Goal: Task Accomplishment & Management: Manage account settings

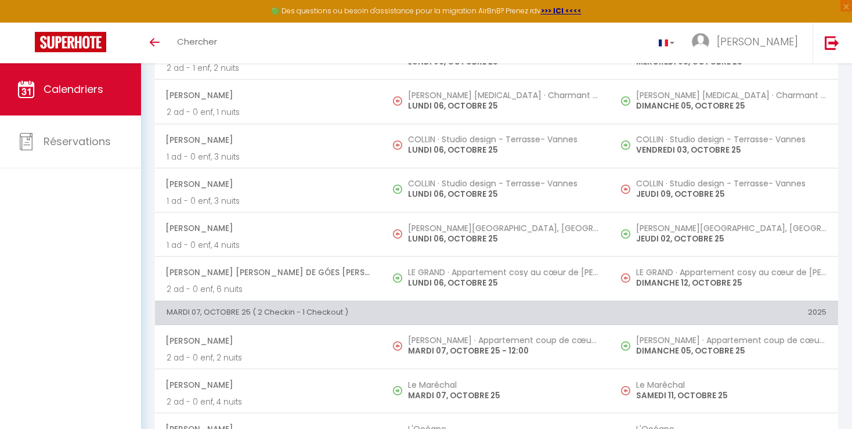
scroll to position [204, 0]
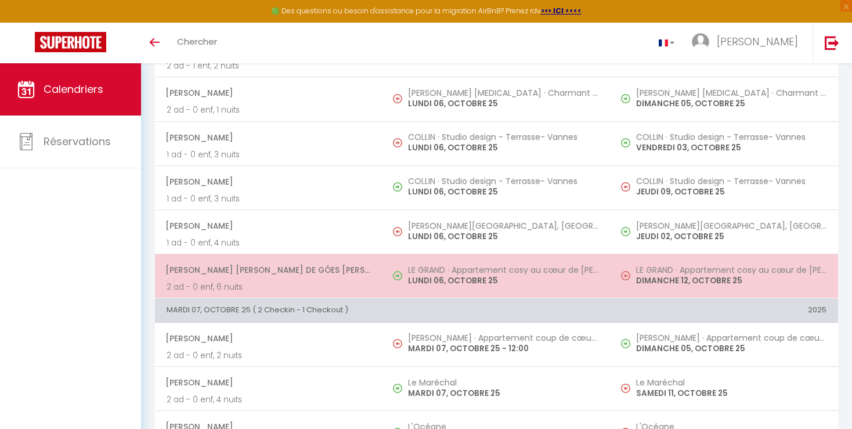
click at [752, 278] on p "DIMANCHE 12, OCTOBRE 25" at bounding box center [731, 280] width 190 height 12
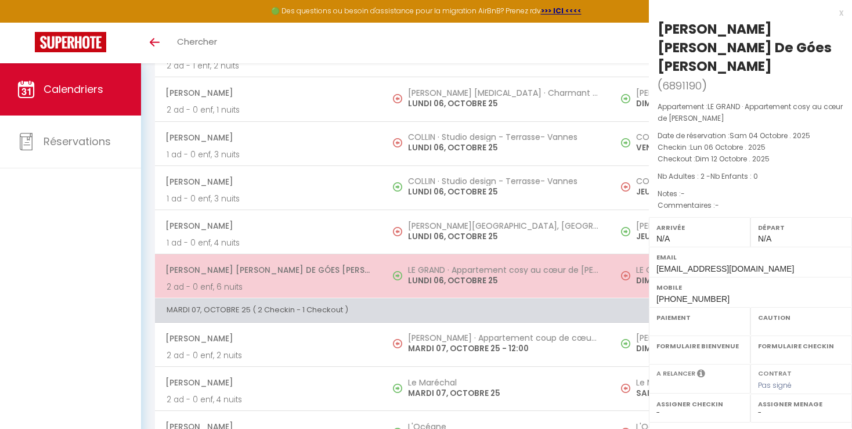
select select "OK"
select select "0"
select select "1"
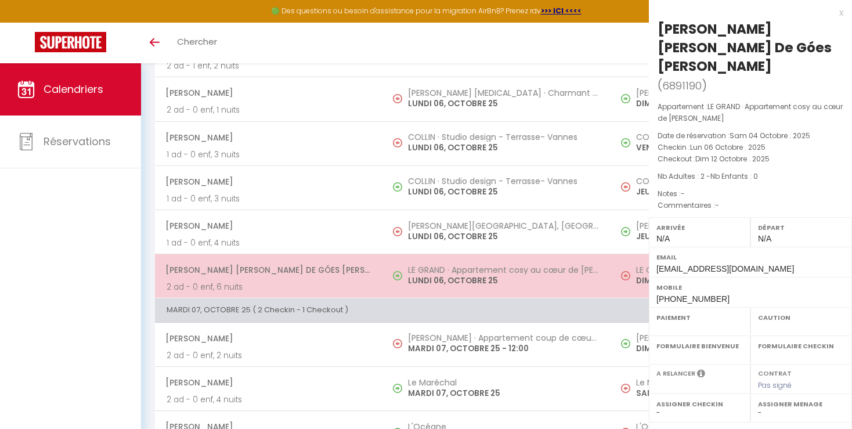
select select
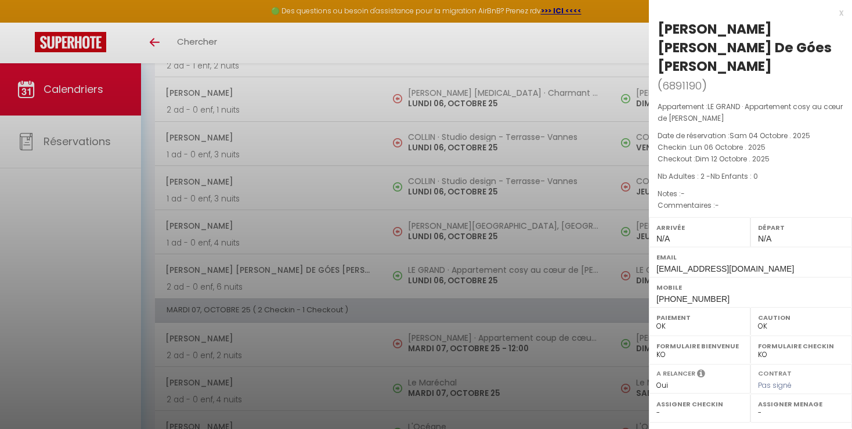
select select "19302"
click at [562, 279] on div at bounding box center [426, 214] width 852 height 429
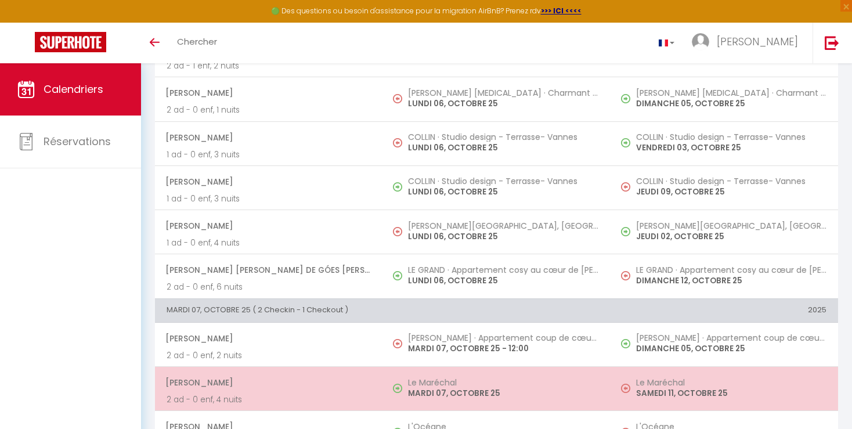
click at [745, 397] on p "SAMEDI 11, OCTOBRE 25" at bounding box center [731, 393] width 190 height 12
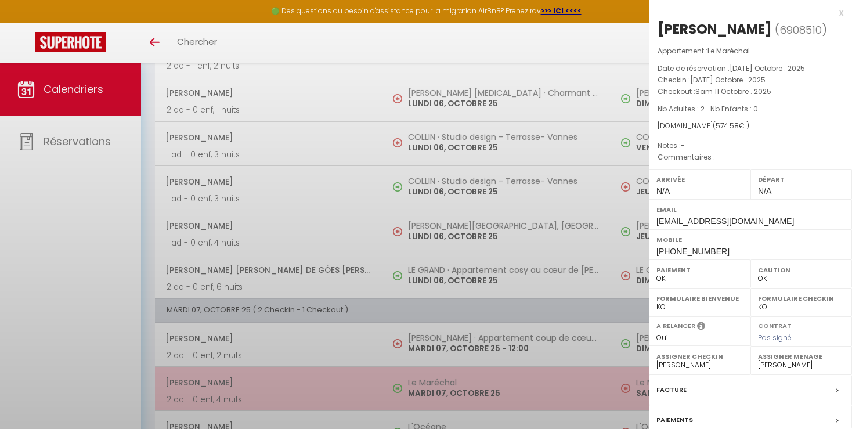
select select
select select "52131"
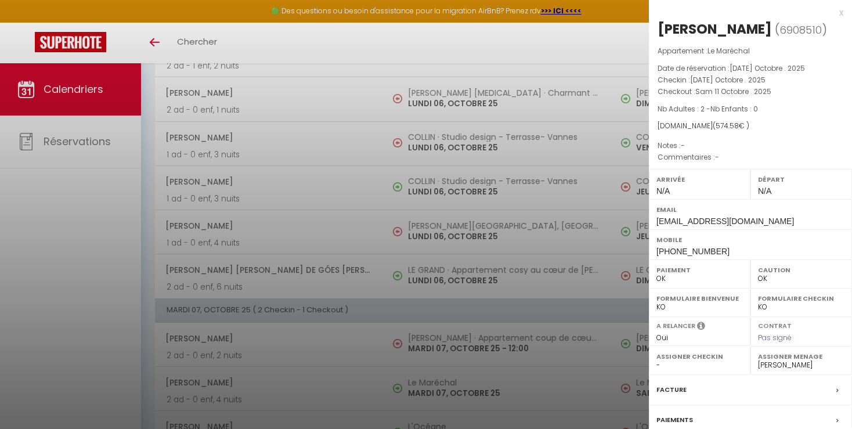
click at [570, 389] on div at bounding box center [426, 214] width 852 height 429
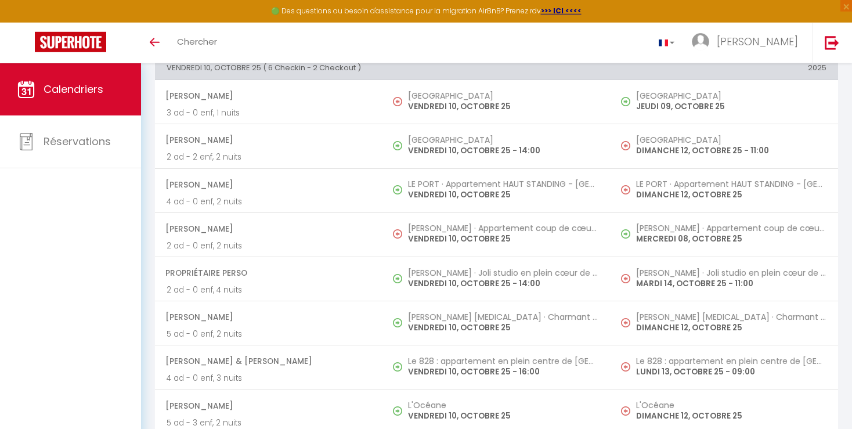
scroll to position [1011, 0]
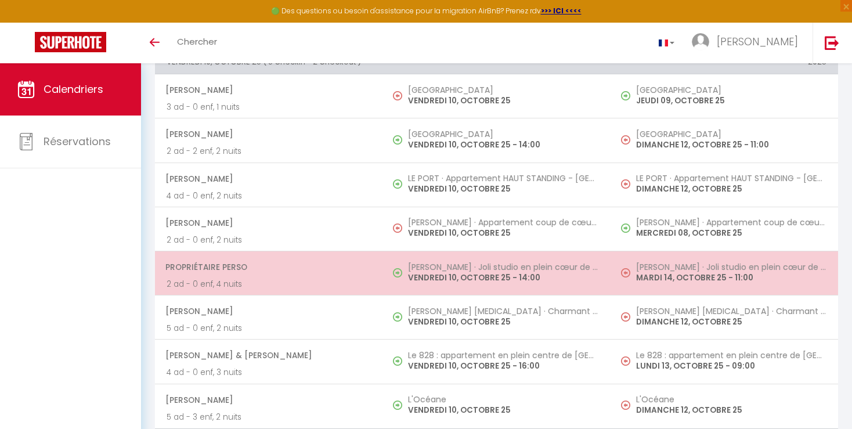
click at [774, 277] on p "MARDI 14, OCTOBRE 25 - 11:00" at bounding box center [731, 278] width 190 height 12
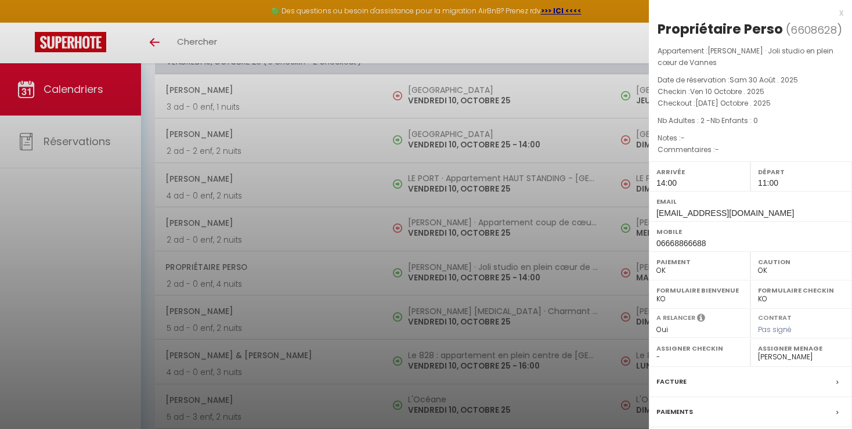
select select "KO"
select select "19302"
click at [602, 313] on div at bounding box center [426, 214] width 852 height 429
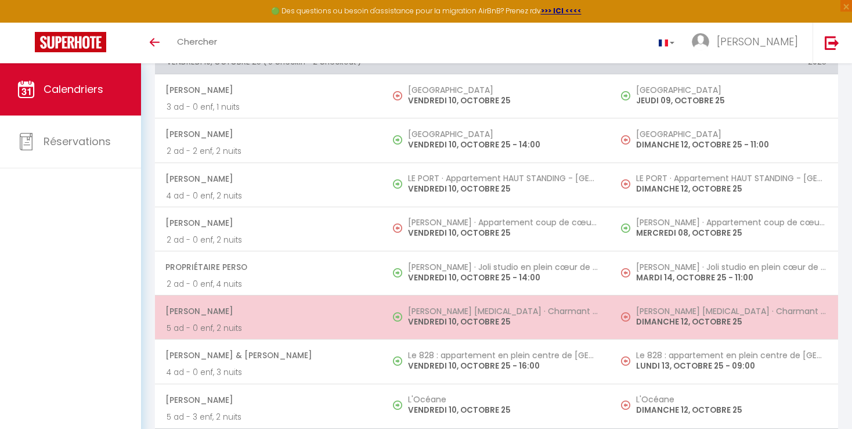
click at [767, 316] on p "DIMANCHE 12, OCTOBRE 25" at bounding box center [731, 322] width 190 height 12
select select "OK"
select select "23660"
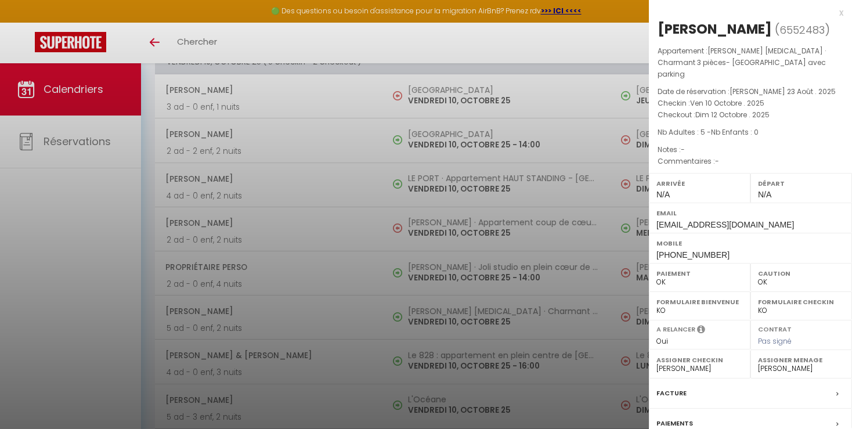
click at [609, 359] on div at bounding box center [426, 214] width 852 height 429
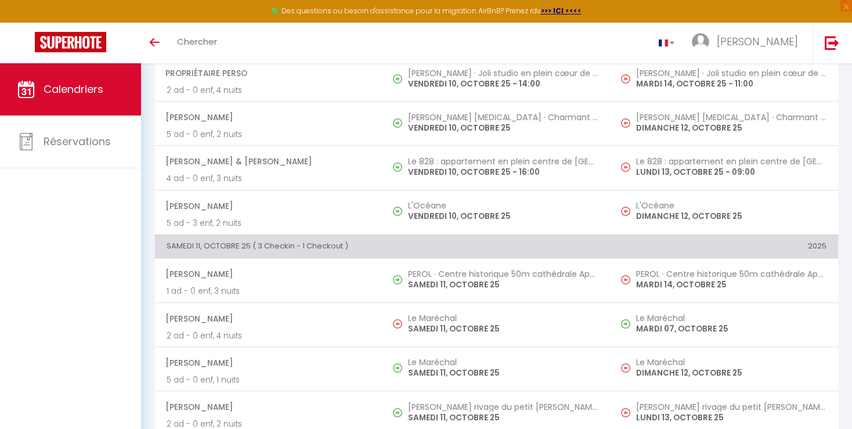
scroll to position [1236, 0]
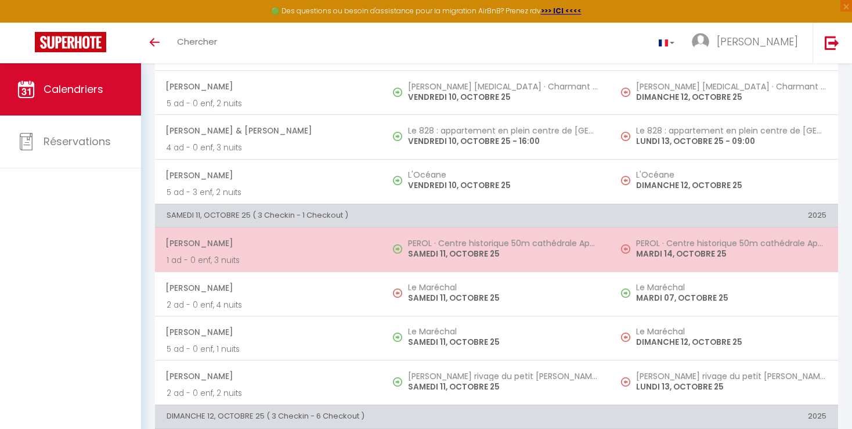
click at [781, 257] on td "PEROL · Centre historique 50m [DEMOGRAPHIC_DATA] Appartement cosy MARDI 14, OCT…" at bounding box center [724, 249] width 227 height 44
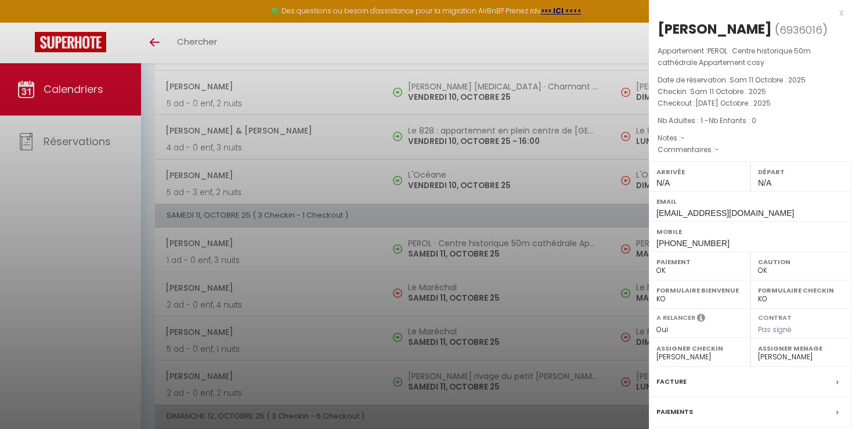
click at [583, 287] on div at bounding box center [426, 214] width 852 height 429
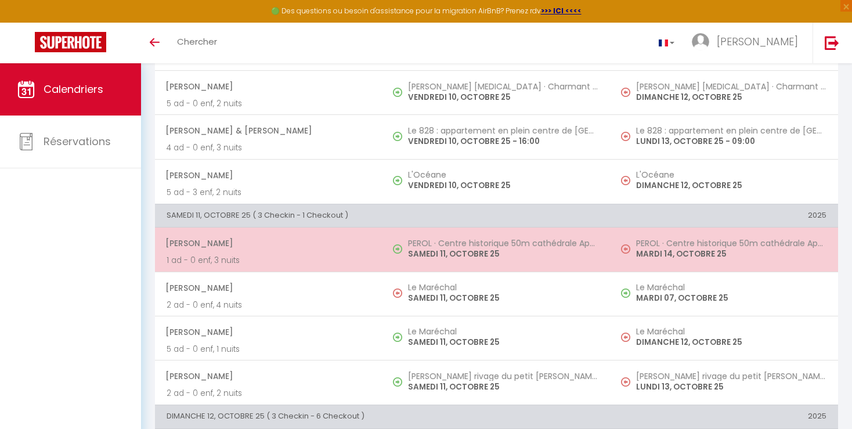
click at [670, 248] on p "MARDI 14, OCTOBRE 25" at bounding box center [731, 254] width 190 height 12
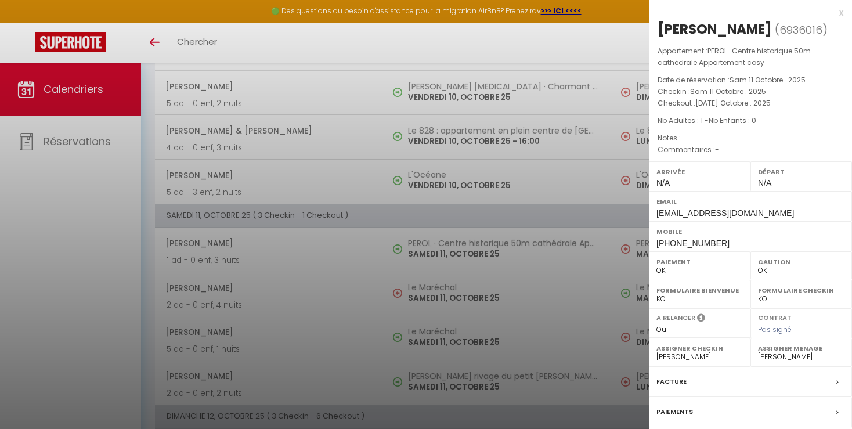
click at [554, 301] on div at bounding box center [426, 214] width 852 height 429
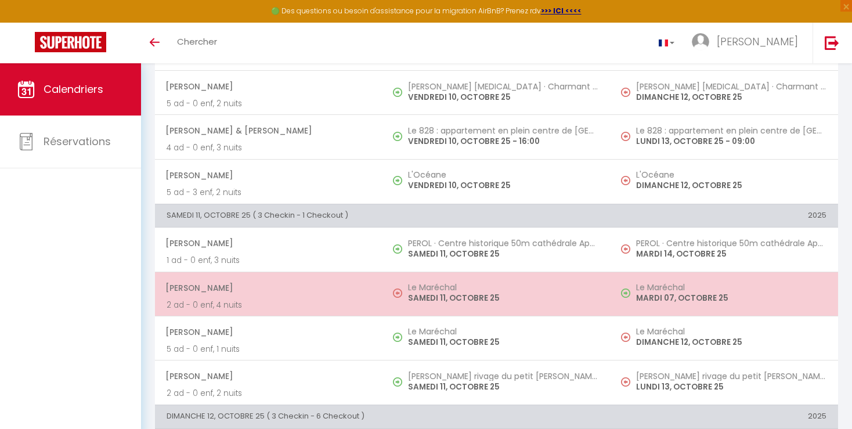
click at [655, 292] on p "MARDI 07, OCTOBRE 25" at bounding box center [731, 298] width 190 height 12
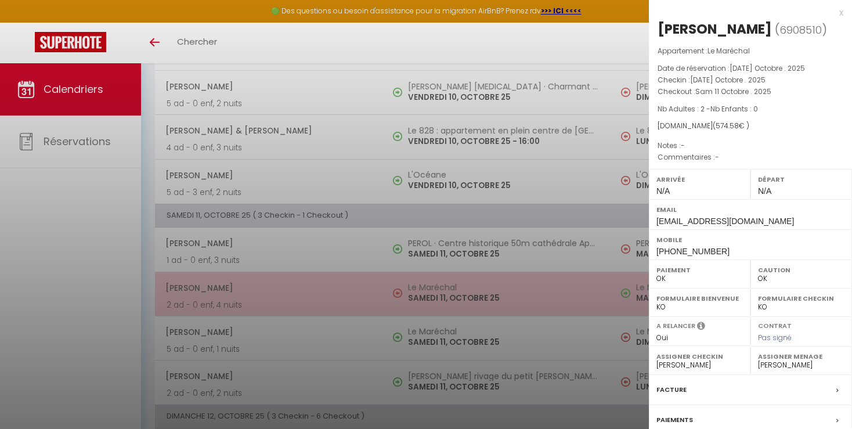
select select
select select "52131"
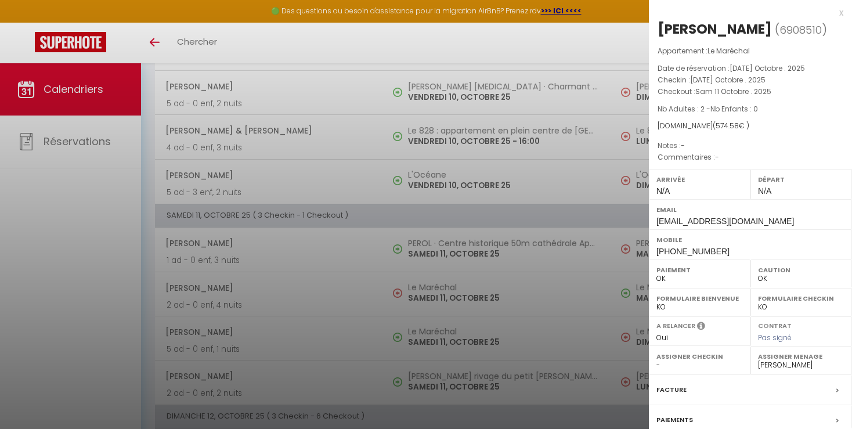
click at [603, 315] on div at bounding box center [426, 214] width 852 height 429
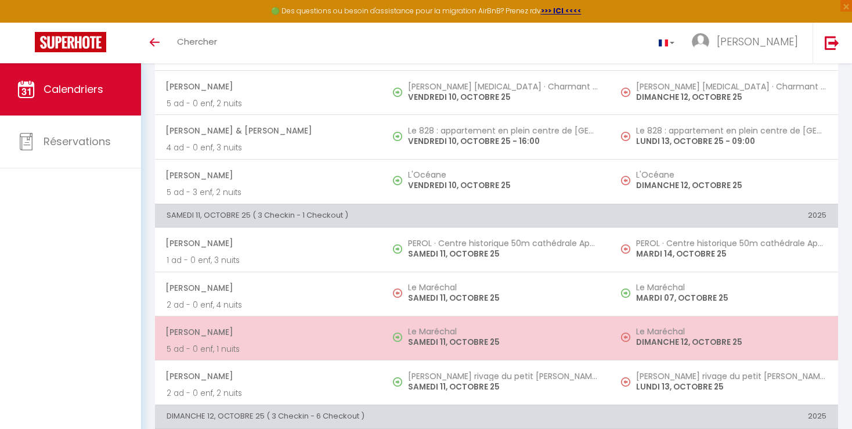
click at [645, 336] on p "DIMANCHE 12, OCTOBRE 25" at bounding box center [731, 342] width 190 height 12
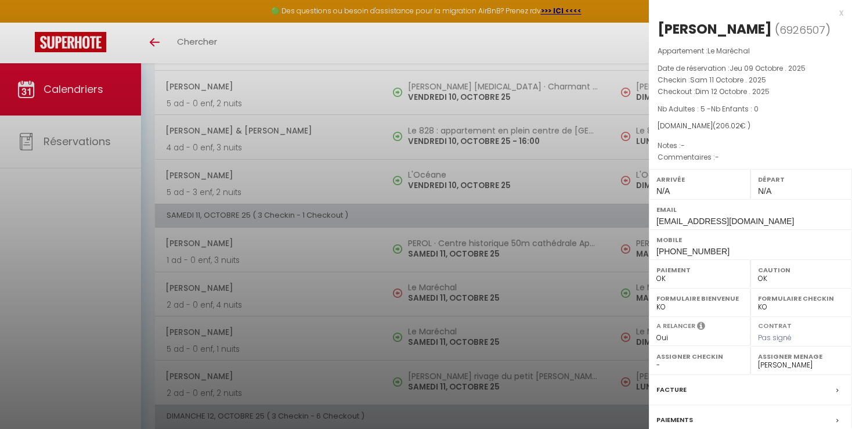
click at [591, 323] on div at bounding box center [426, 214] width 852 height 429
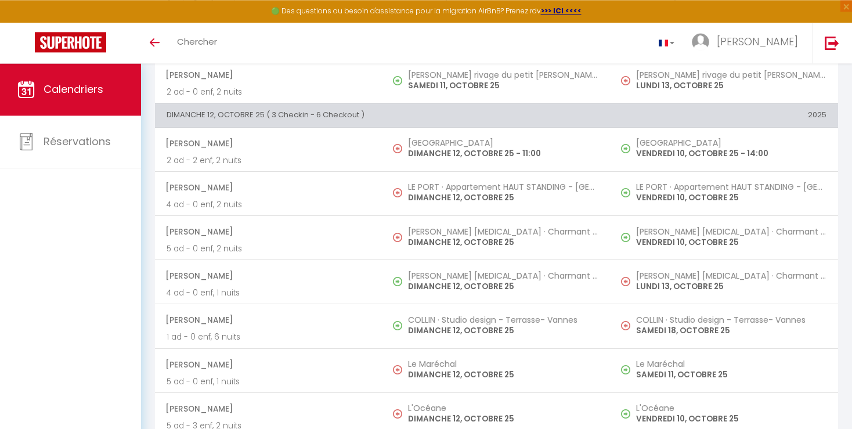
scroll to position [1542, 0]
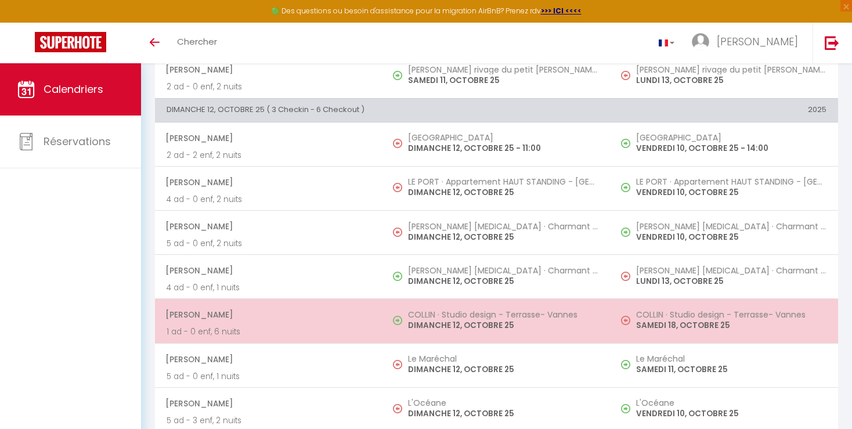
click at [782, 319] on p "SAMEDI 18, OCTOBRE 25" at bounding box center [731, 325] width 190 height 12
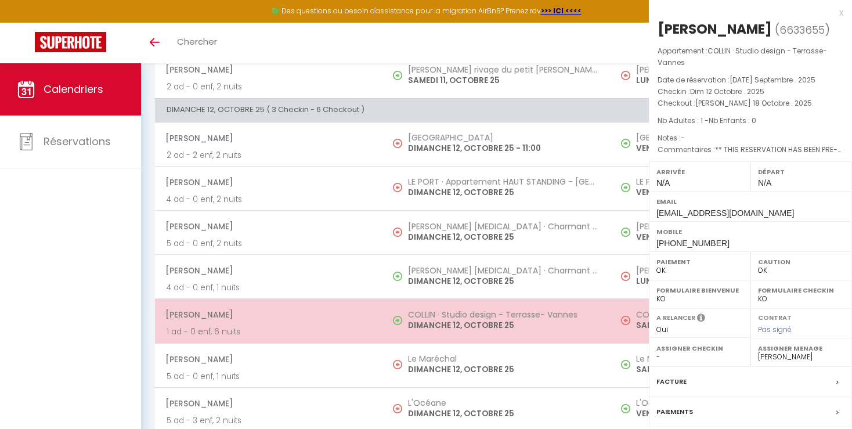
select select "19302"
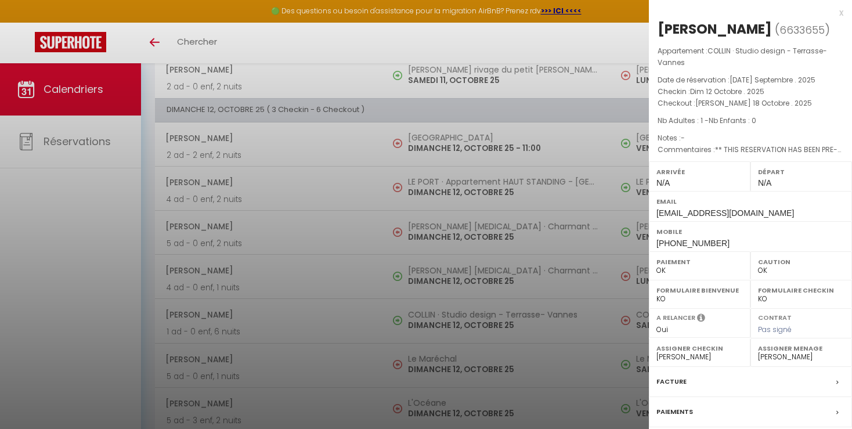
click at [588, 356] on div at bounding box center [426, 214] width 852 height 429
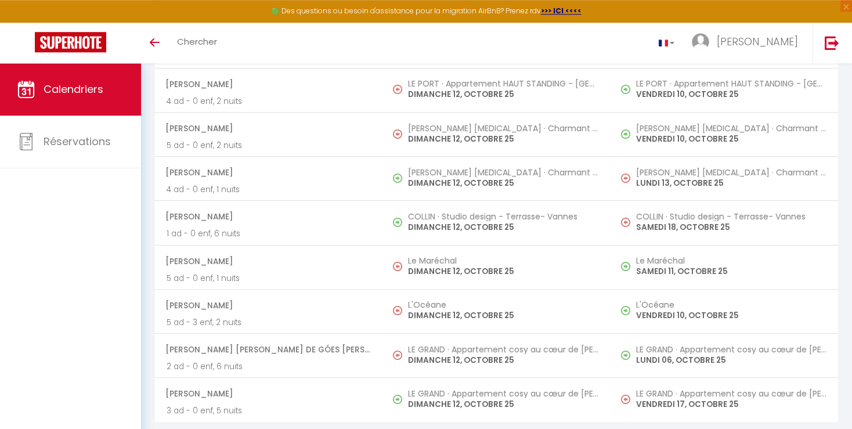
scroll to position [1641, 0]
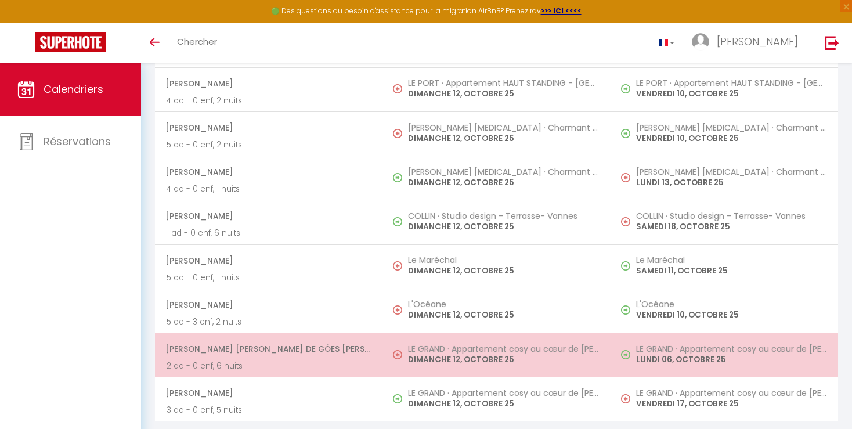
click at [792, 354] on p "LUNDI 06, OCTOBRE 25" at bounding box center [731, 359] width 190 height 12
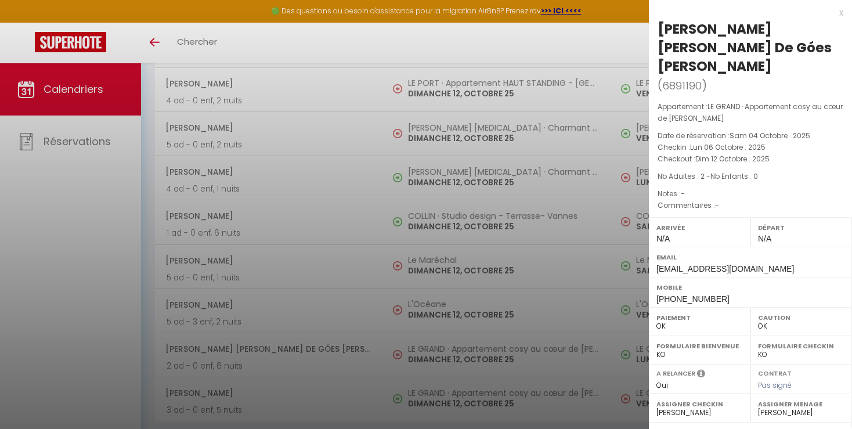
click at [599, 403] on div at bounding box center [426, 214] width 852 height 429
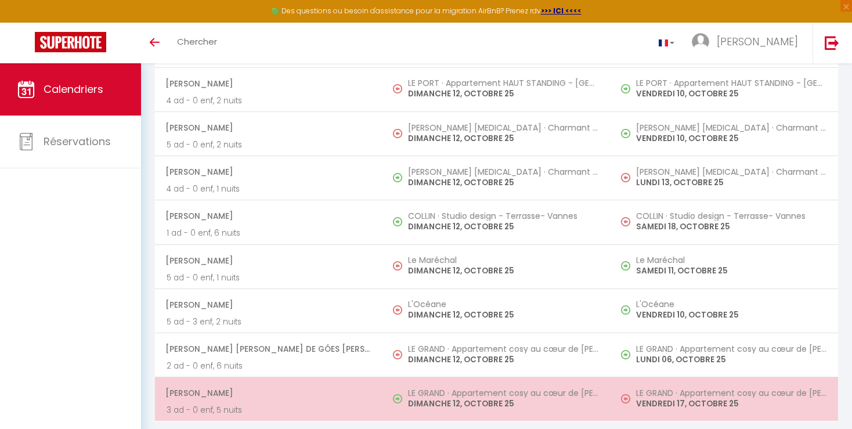
click at [644, 401] on p "VENDREDI 17, OCTOBRE 25" at bounding box center [731, 404] width 190 height 12
select select "33853"
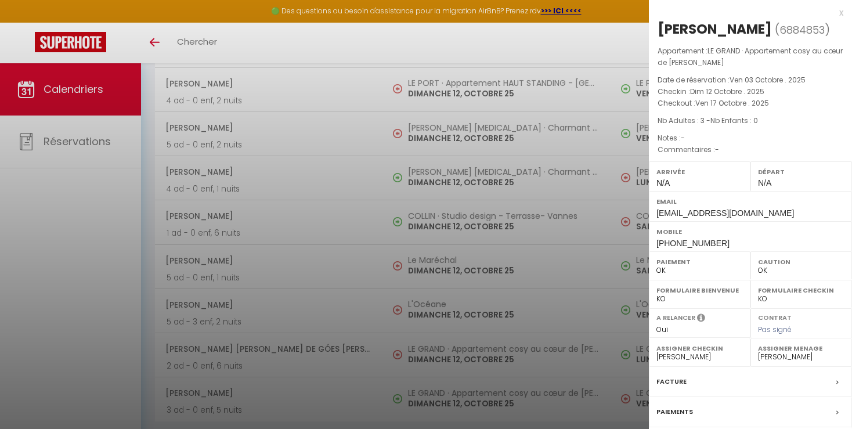
click at [591, 399] on div at bounding box center [426, 214] width 852 height 429
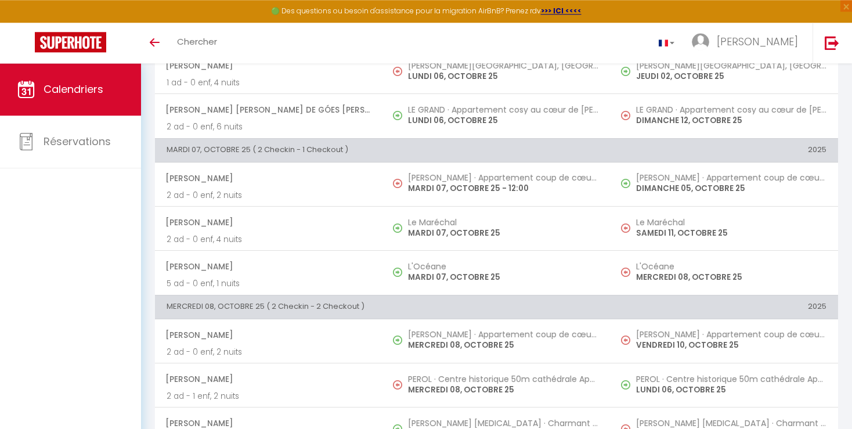
scroll to position [0, 0]
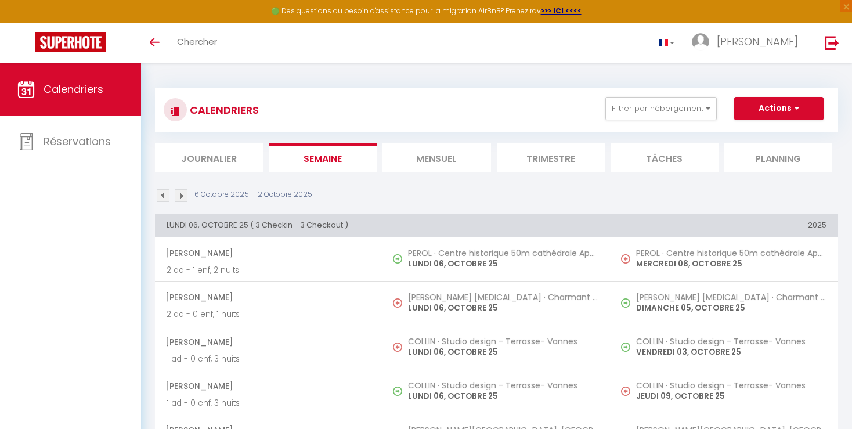
click at [183, 194] on img at bounding box center [181, 195] width 13 height 13
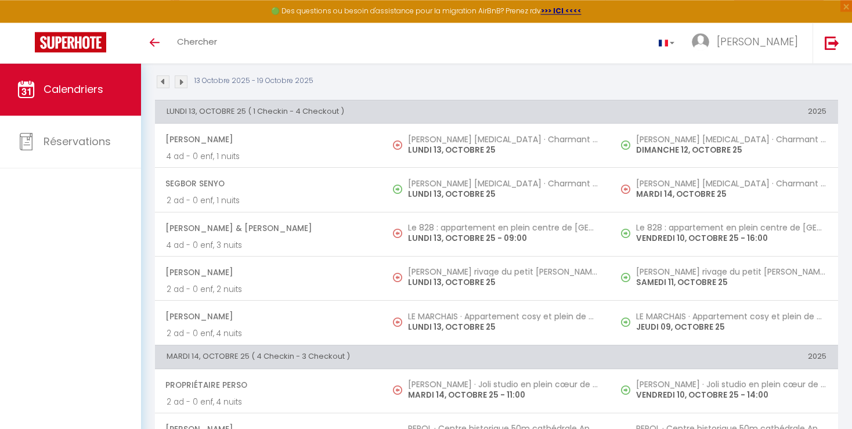
scroll to position [122, 0]
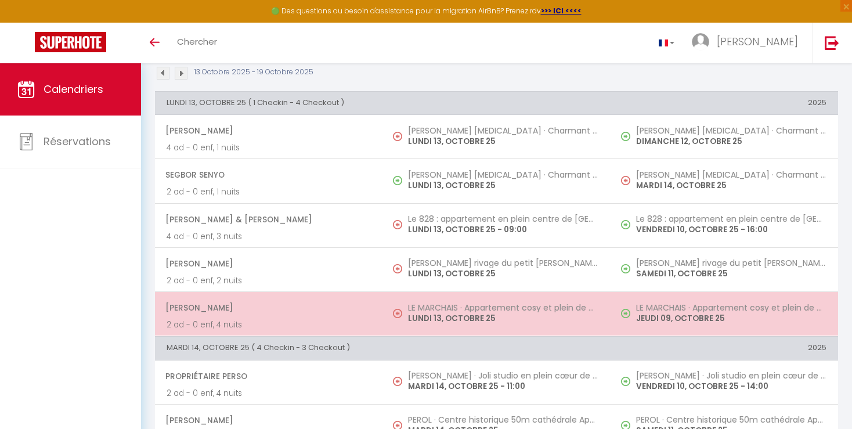
click at [756, 324] on td "LE MARCHAIS · Appartement cosy et plein de caractère - Vannes JEUDI 09, OCTOBRE…" at bounding box center [724, 313] width 227 height 44
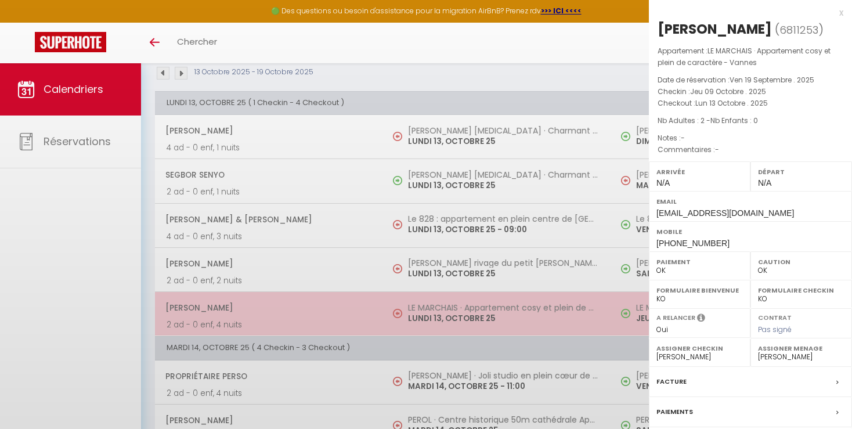
select select
select select "47552"
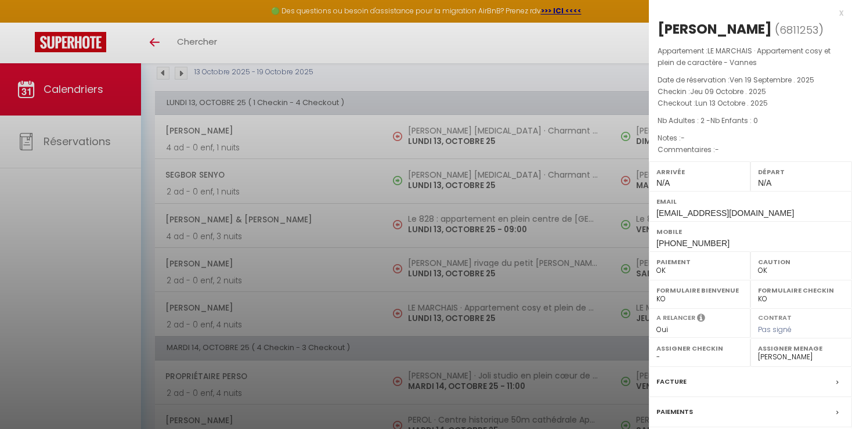
click at [559, 328] on div at bounding box center [426, 214] width 852 height 429
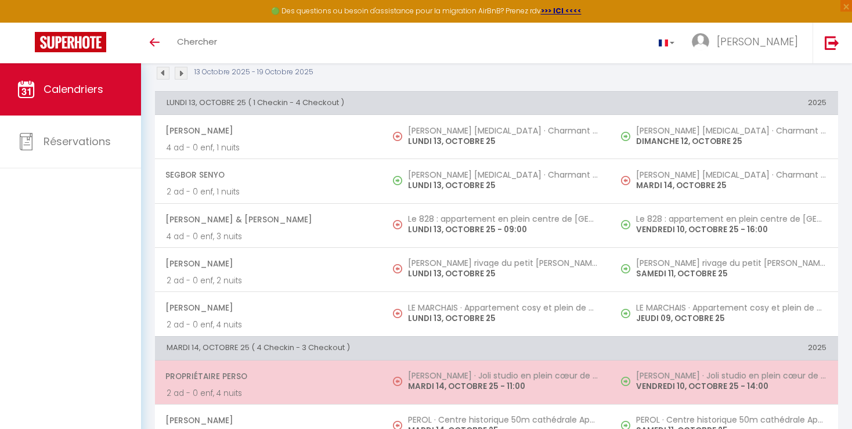
click at [721, 377] on h5 "[PERSON_NAME] · Joli studio en plein cœur de Vannes" at bounding box center [731, 375] width 190 height 9
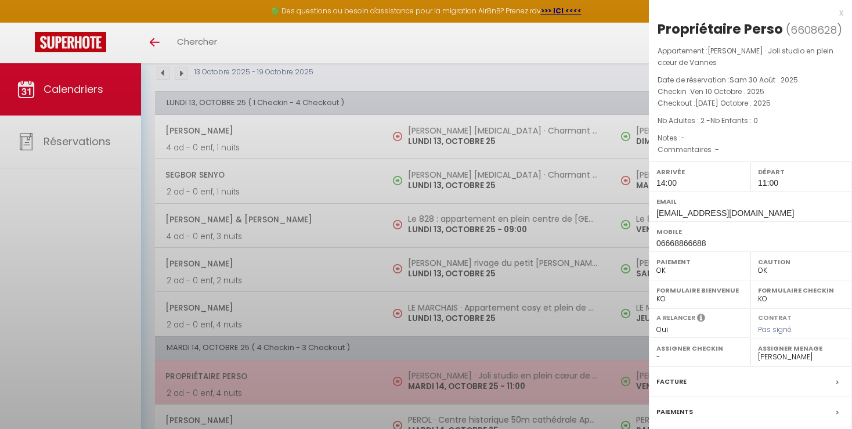
select select "KO"
select select "19302"
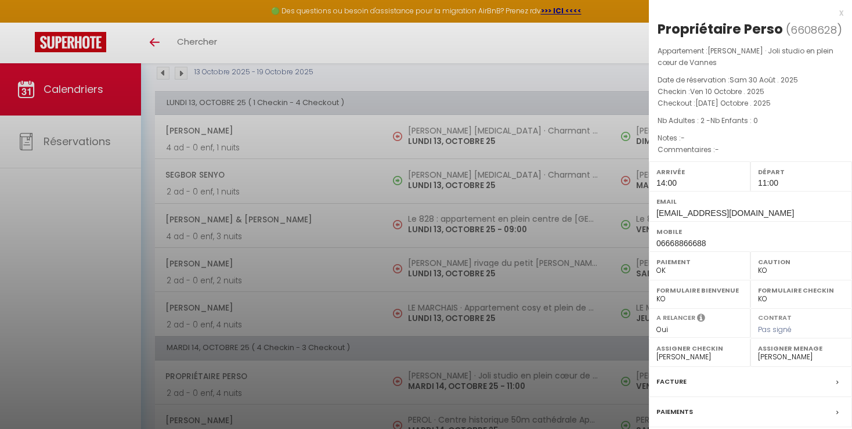
click at [586, 337] on div at bounding box center [426, 214] width 852 height 429
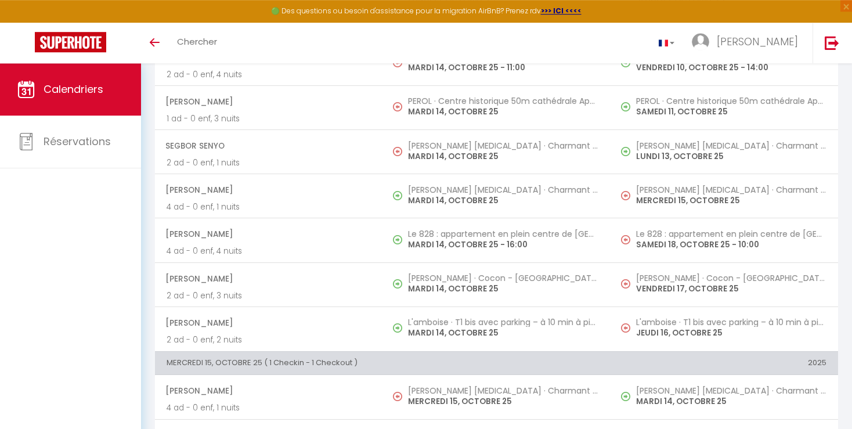
scroll to position [449, 0]
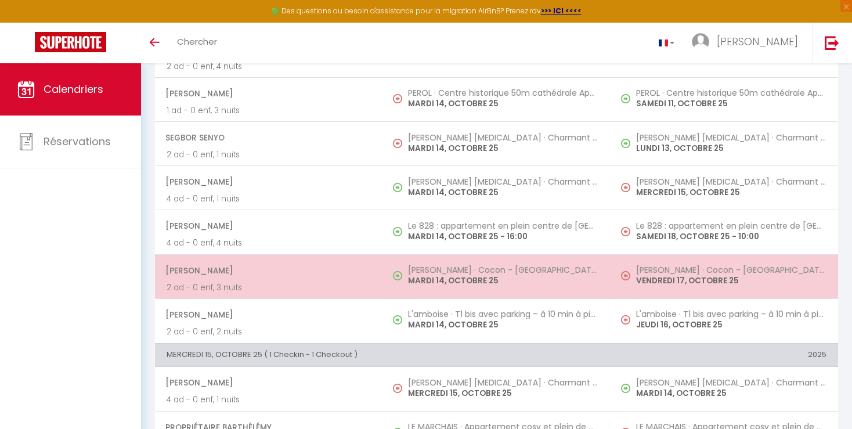
click at [763, 283] on p "VENDREDI 17, OCTOBRE 25" at bounding box center [731, 280] width 190 height 12
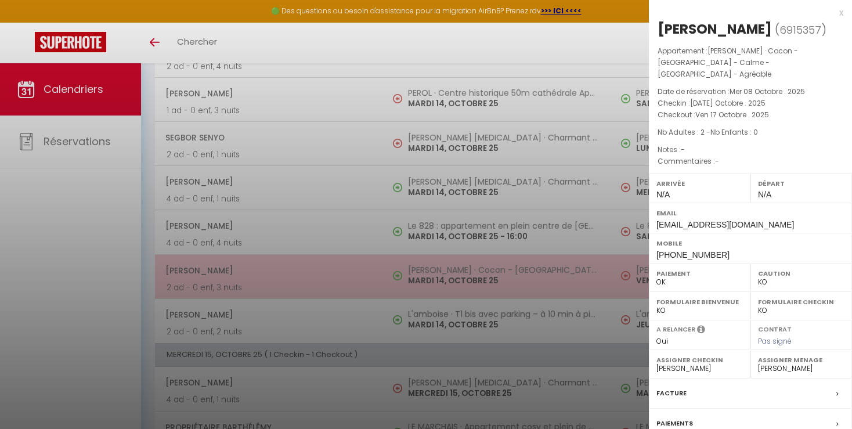
select select "OK"
select select "23660"
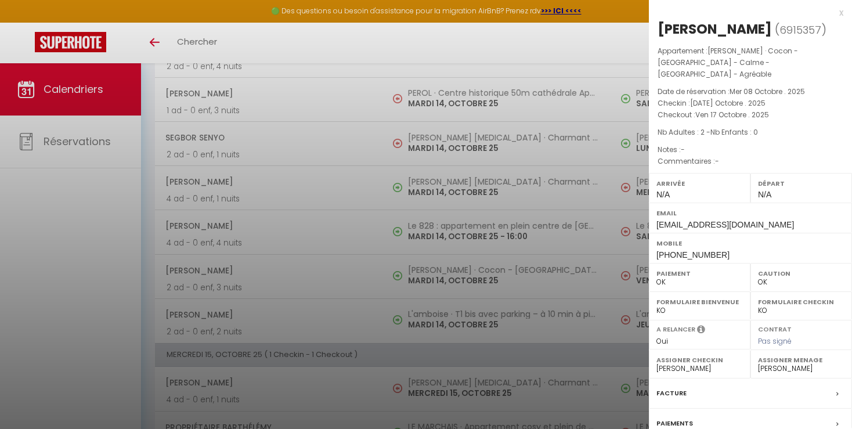
click at [587, 334] on div at bounding box center [426, 214] width 852 height 429
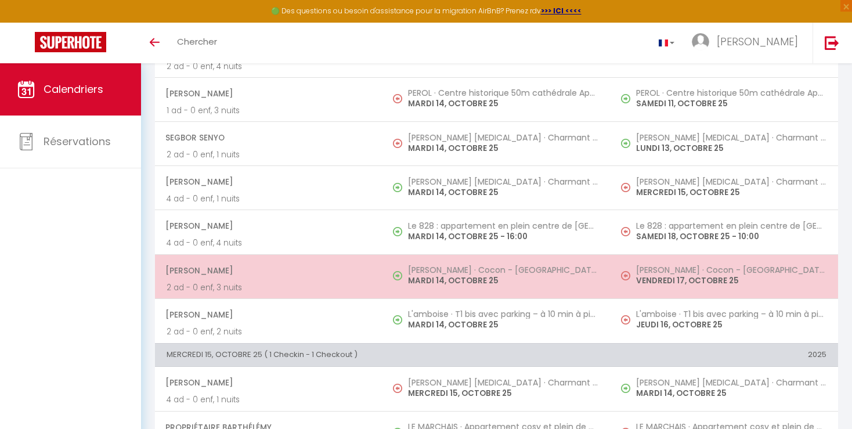
click at [782, 274] on p "VENDREDI 17, OCTOBRE 25" at bounding box center [731, 280] width 190 height 12
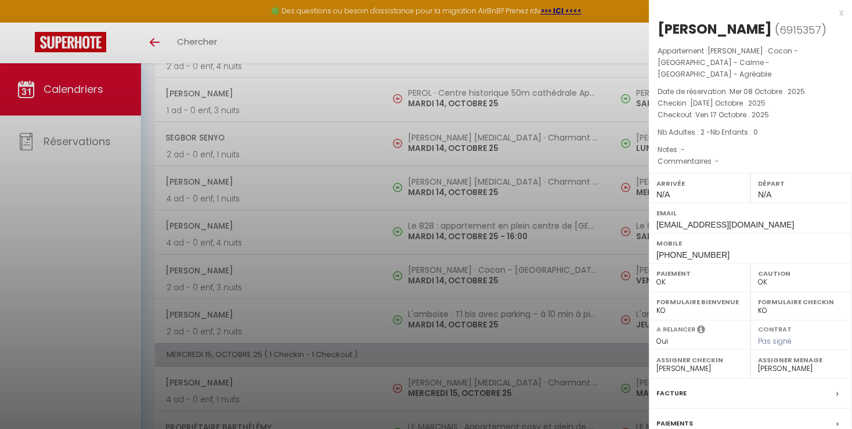
click at [595, 328] on div at bounding box center [426, 214] width 852 height 429
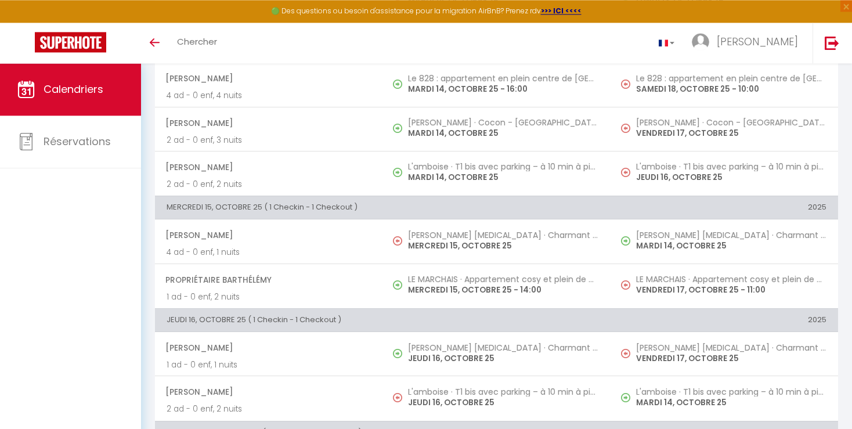
scroll to position [602, 0]
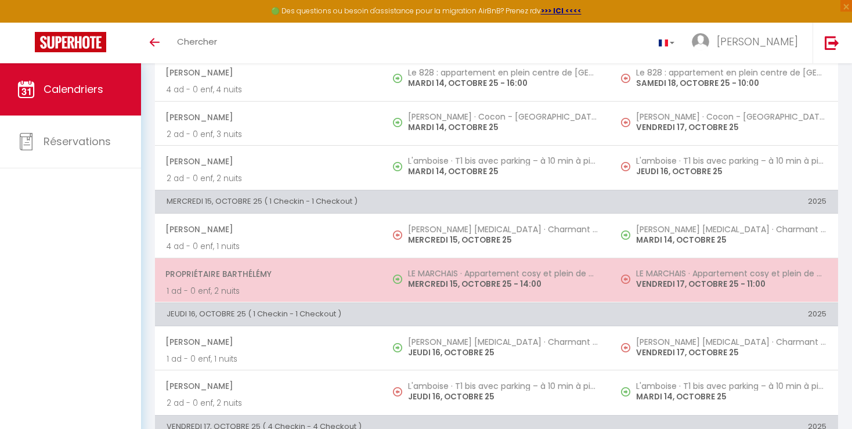
click at [711, 287] on p "VENDREDI 17, OCTOBRE 25 - 11:00" at bounding box center [731, 284] width 190 height 12
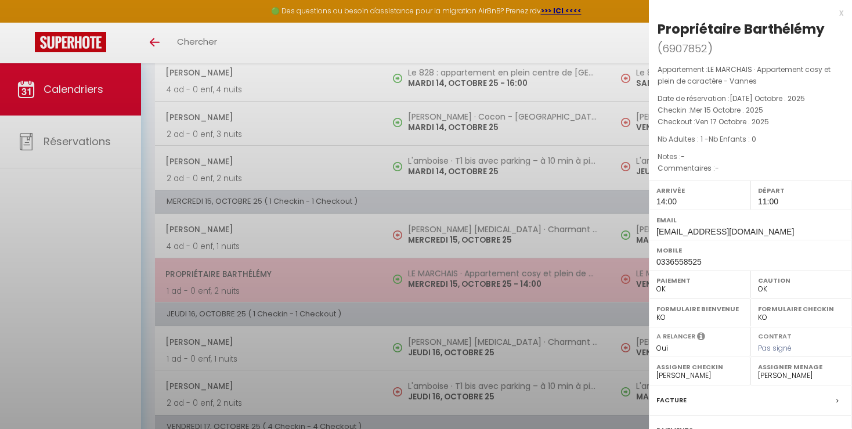
select select "KO"
select select "19302"
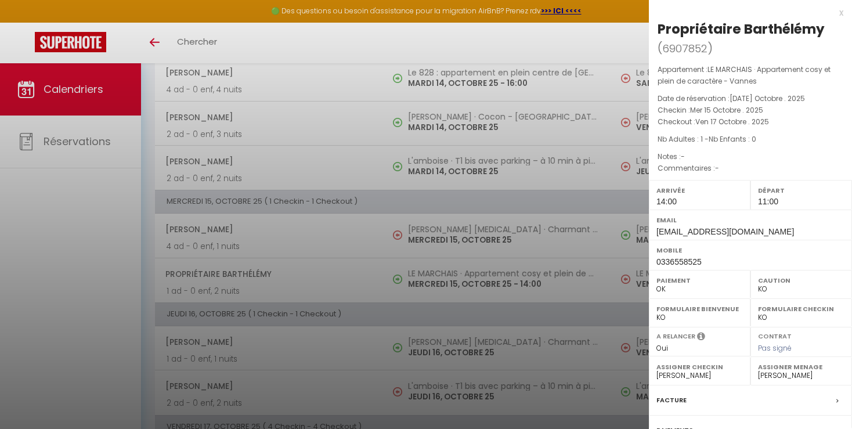
click at [607, 284] on div at bounding box center [426, 214] width 852 height 429
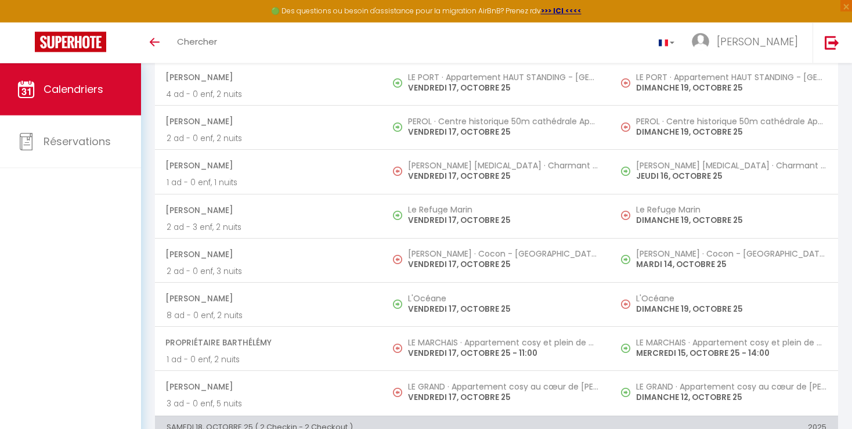
scroll to position [980, 0]
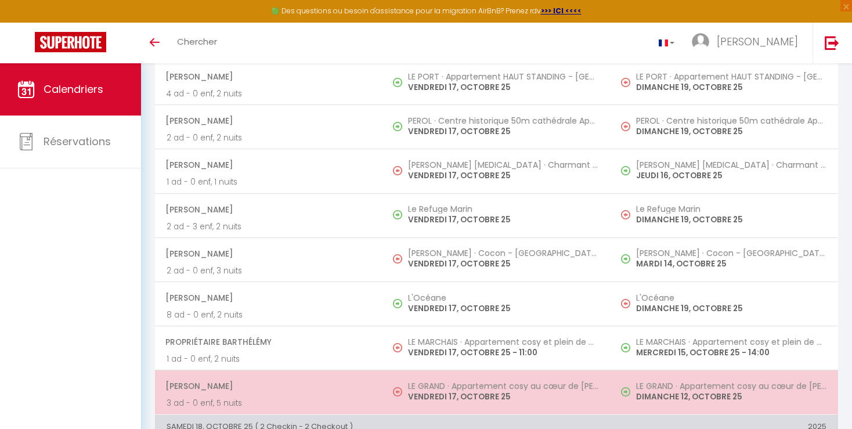
click at [723, 381] on h5 "LE GRAND · Appartement cosy au cœur de [PERSON_NAME]" at bounding box center [731, 385] width 190 height 9
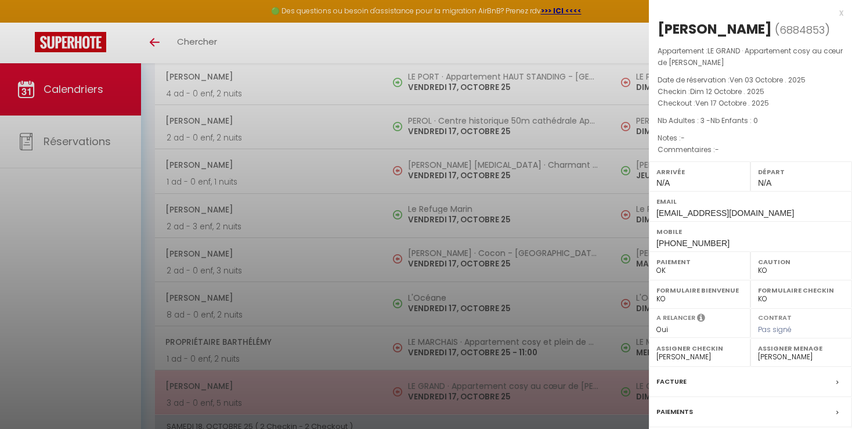
select select "OK"
select select "33853"
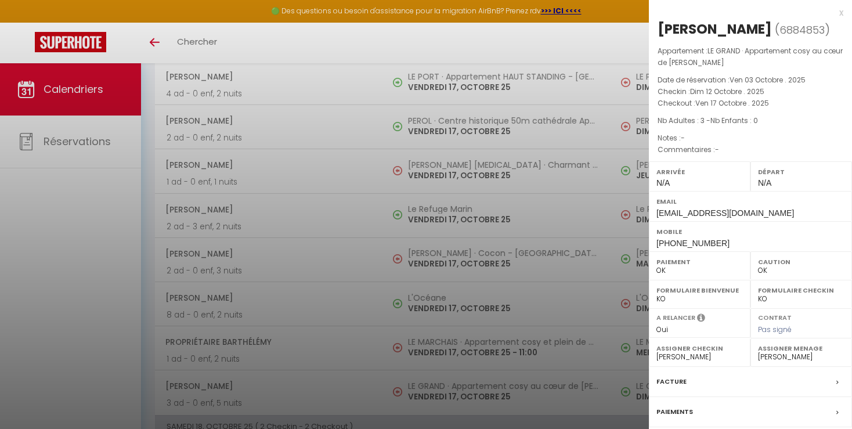
click at [583, 352] on div at bounding box center [426, 214] width 852 height 429
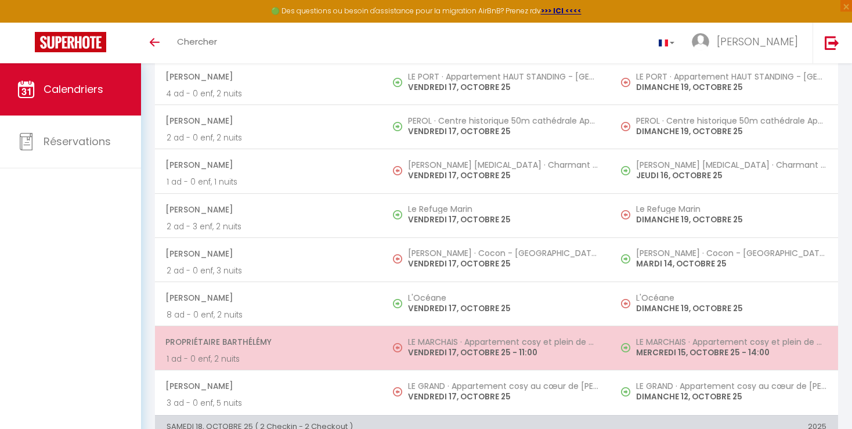
click at [660, 351] on p "MERCREDI 15, OCTOBRE 25 - 14:00" at bounding box center [731, 352] width 190 height 12
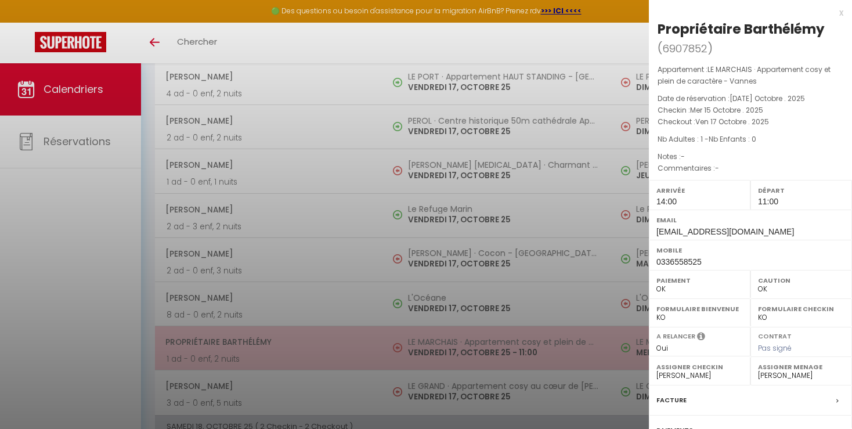
select select "KO"
select select "19302"
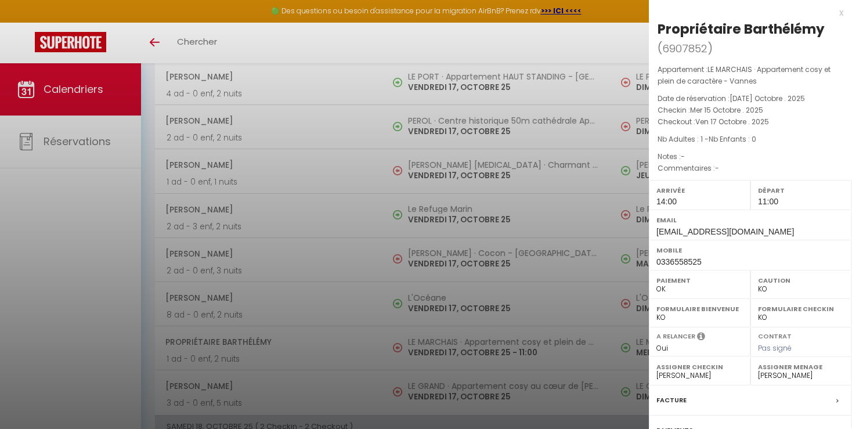
click at [607, 345] on div at bounding box center [426, 214] width 852 height 429
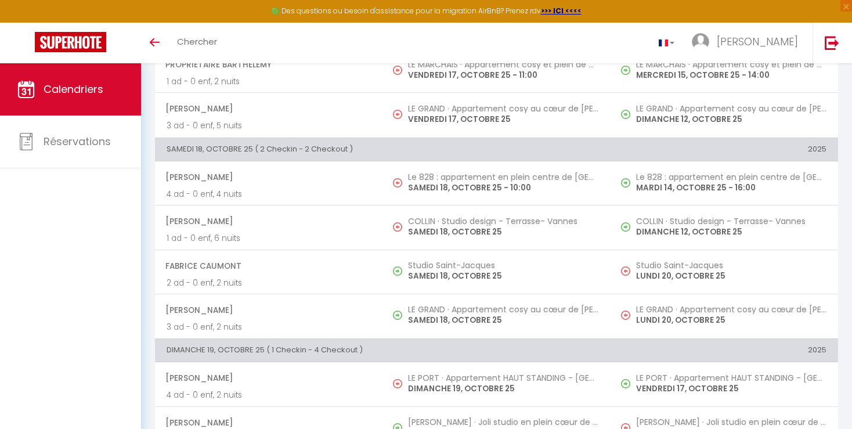
scroll to position [1266, 0]
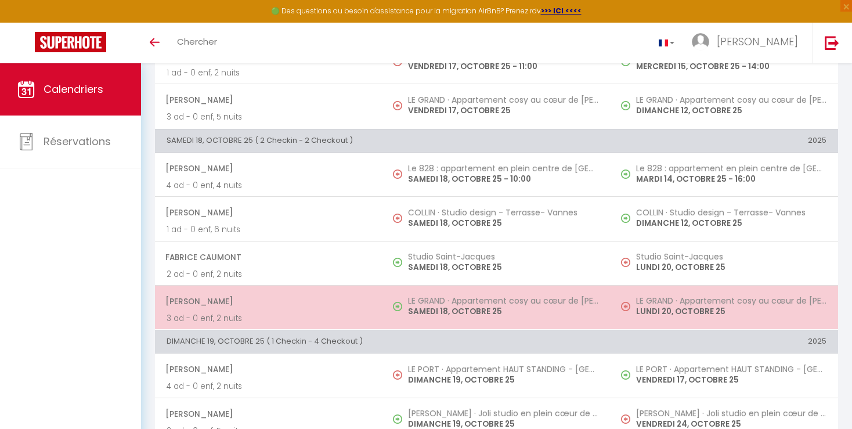
click at [751, 307] on p "LUNDI 20, OCTOBRE 25" at bounding box center [731, 311] width 190 height 12
select select "OK"
select select "33853"
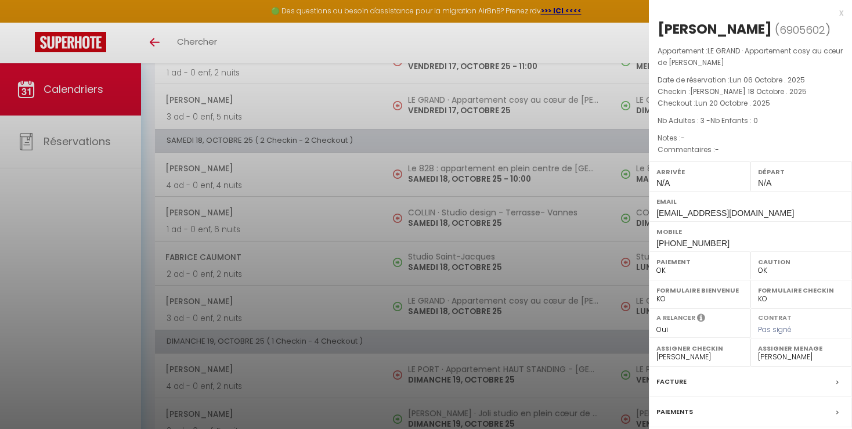
click at [612, 314] on div at bounding box center [426, 214] width 852 height 429
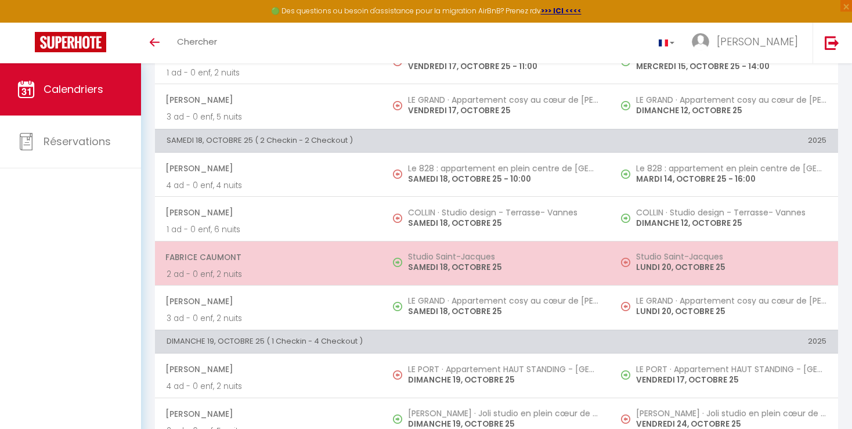
click at [692, 280] on td "Studio Saint-[PERSON_NAME] 20, OCTOBRE 25" at bounding box center [724, 263] width 227 height 44
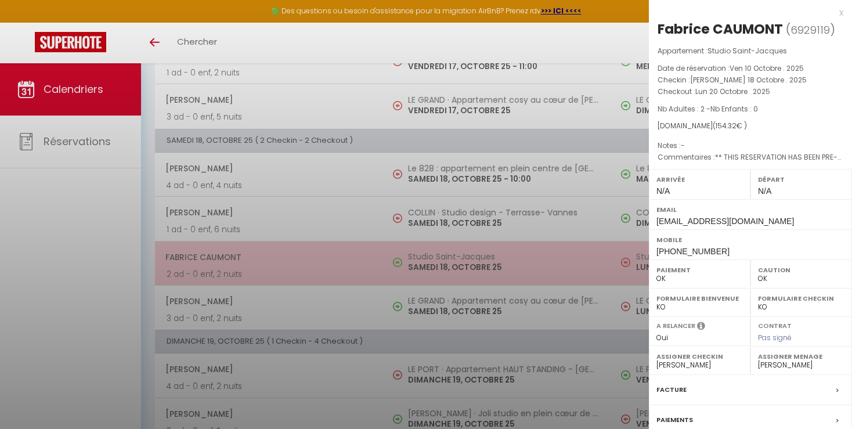
select select "KO"
select select
select select "49428"
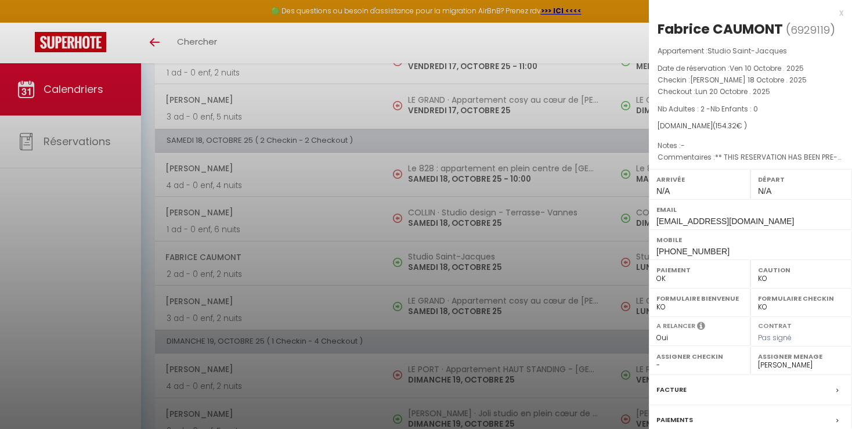
click at [585, 319] on div at bounding box center [426, 214] width 852 height 429
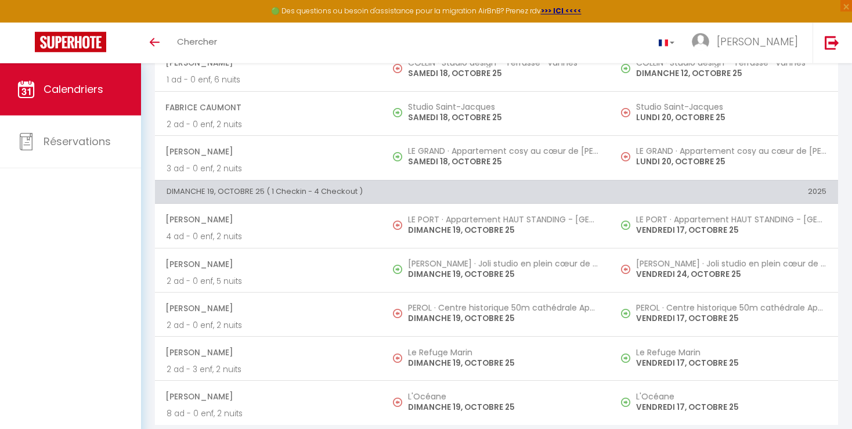
scroll to position [1420, 0]
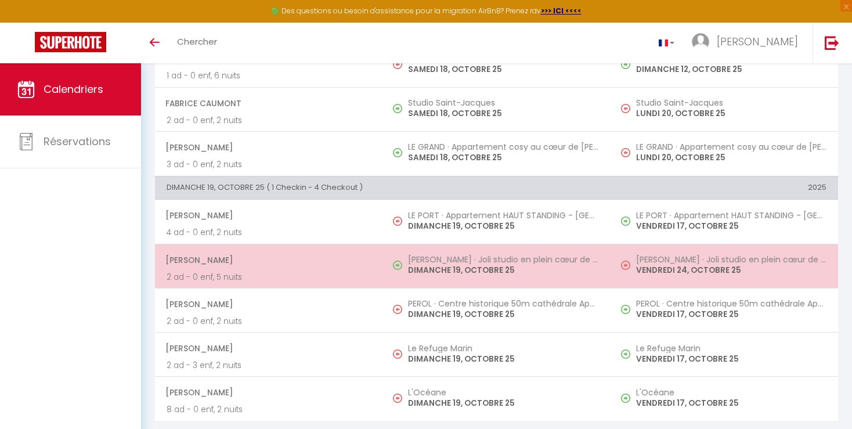
click at [784, 264] on p "VENDREDI 24, OCTOBRE 25" at bounding box center [731, 270] width 190 height 12
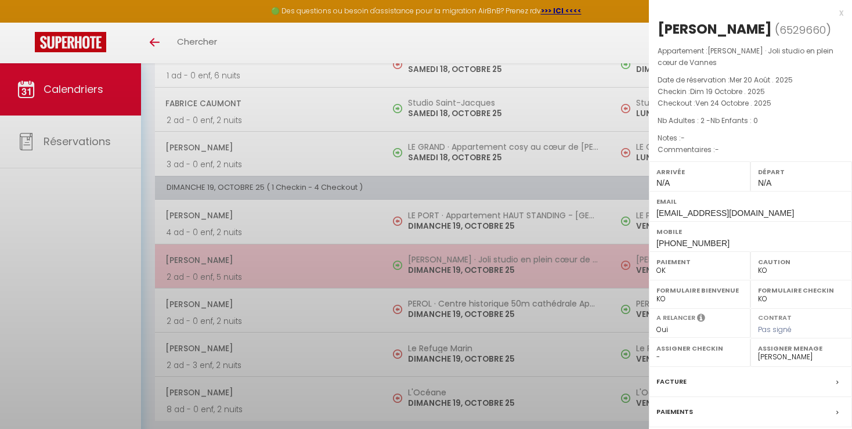
select select "OK"
select select "19302"
select select "23660"
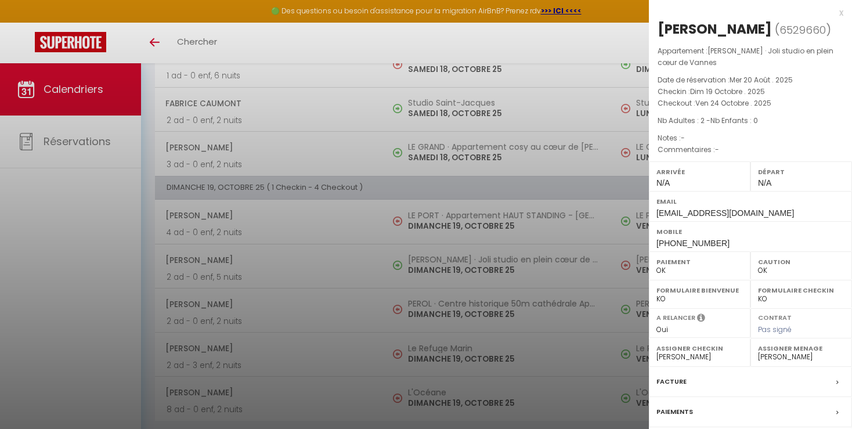
click at [588, 337] on div at bounding box center [426, 214] width 852 height 429
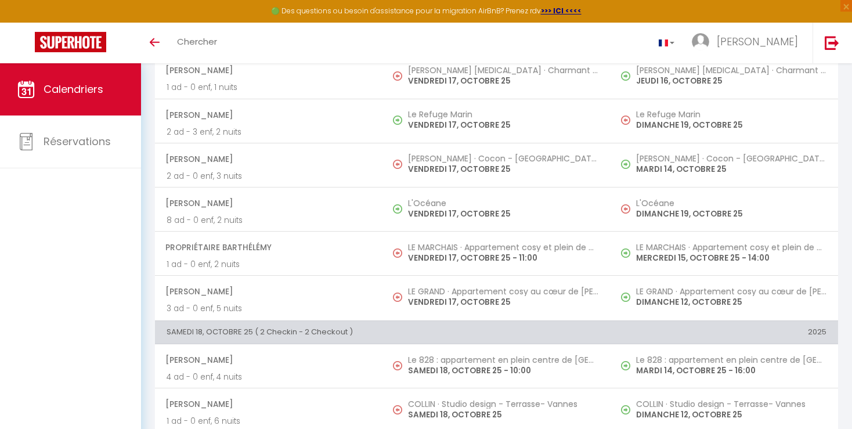
scroll to position [0, 0]
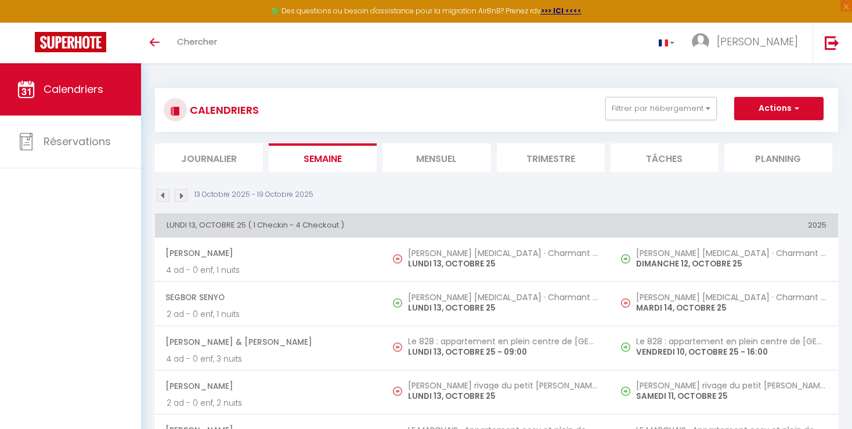
click at [186, 196] on img at bounding box center [181, 195] width 13 height 13
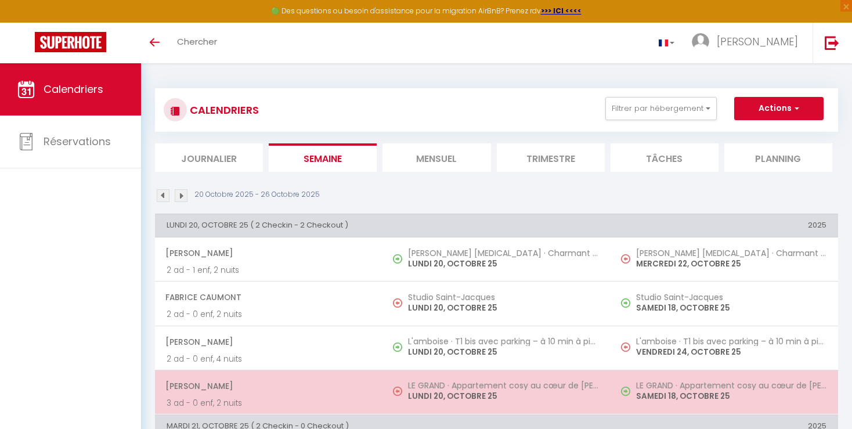
click at [725, 393] on p "SAMEDI 18, OCTOBRE 25" at bounding box center [731, 396] width 190 height 12
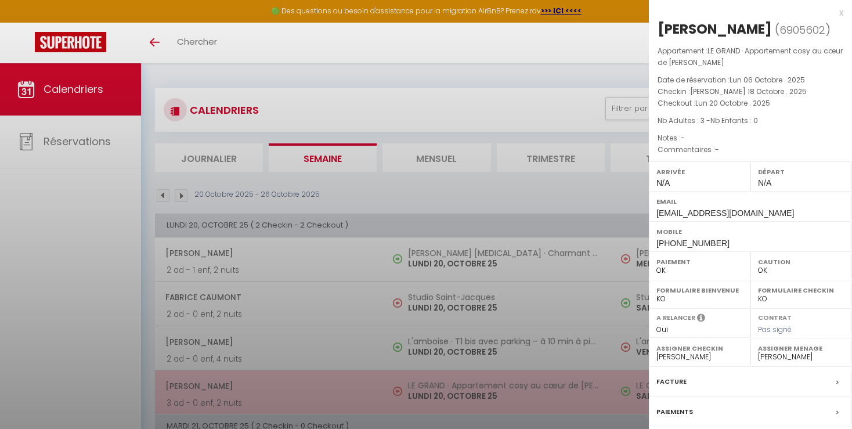
select select "33853"
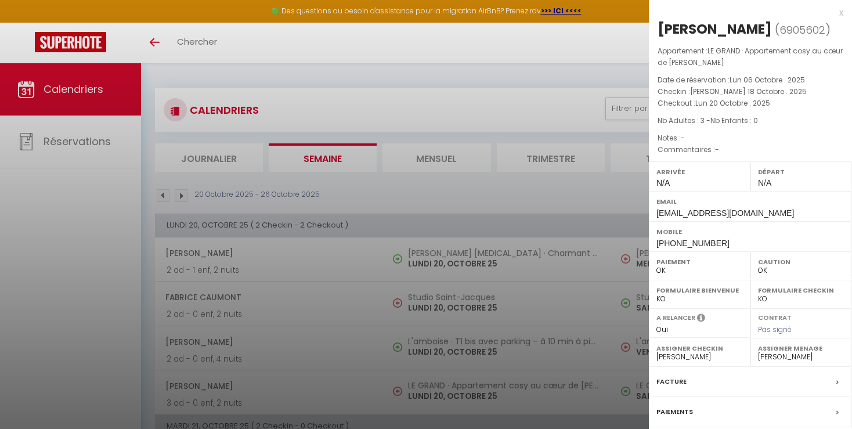
click at [606, 403] on div at bounding box center [426, 214] width 852 height 429
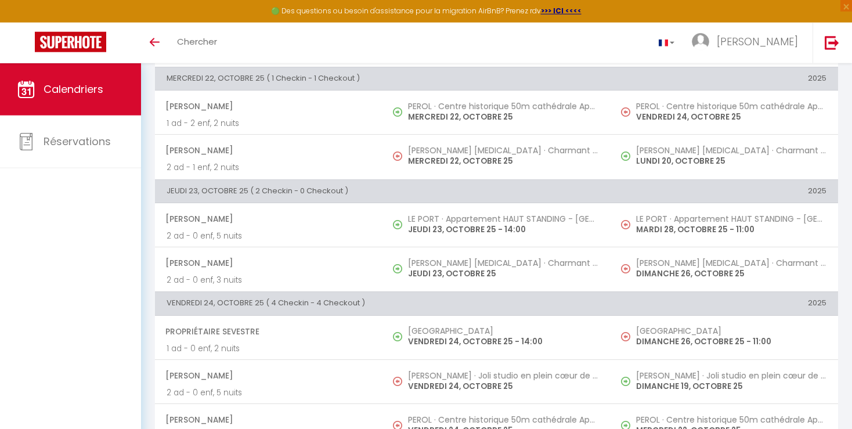
scroll to position [480, 0]
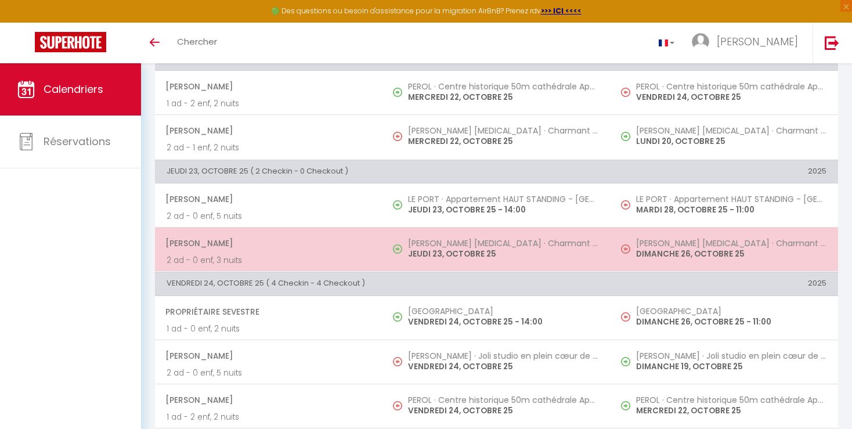
click at [794, 263] on td "[PERSON_NAME] [MEDICAL_DATA] · Charmant 3 pièces- [GEOGRAPHIC_DATA] avec parkin…" at bounding box center [724, 249] width 227 height 44
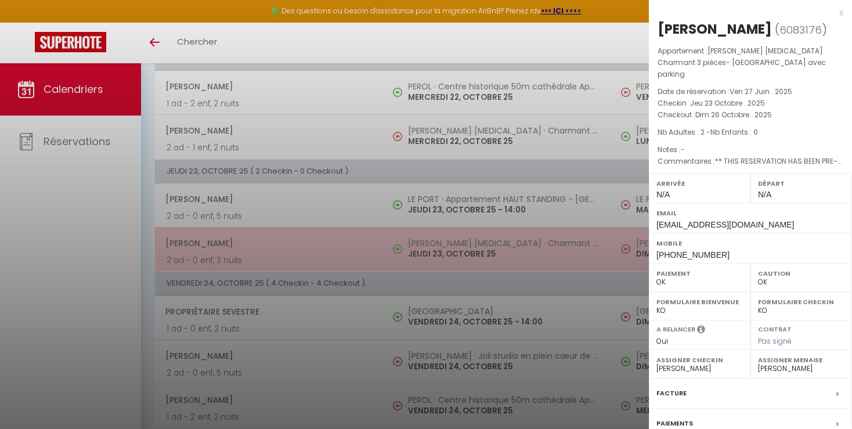
select select "KO"
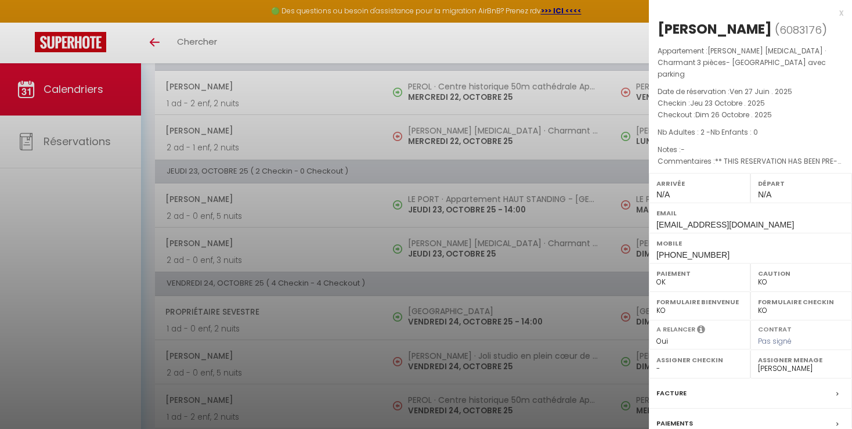
click at [597, 277] on div at bounding box center [426, 214] width 852 height 429
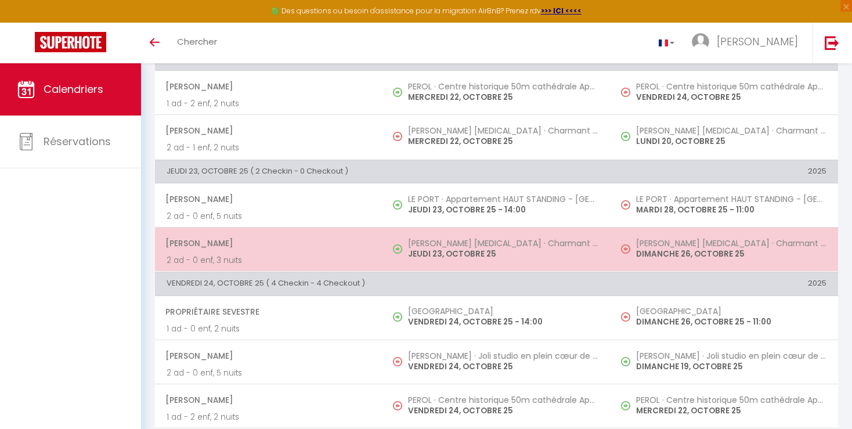
click at [652, 251] on p "DIMANCHE 26, OCTOBRE 25" at bounding box center [731, 254] width 190 height 12
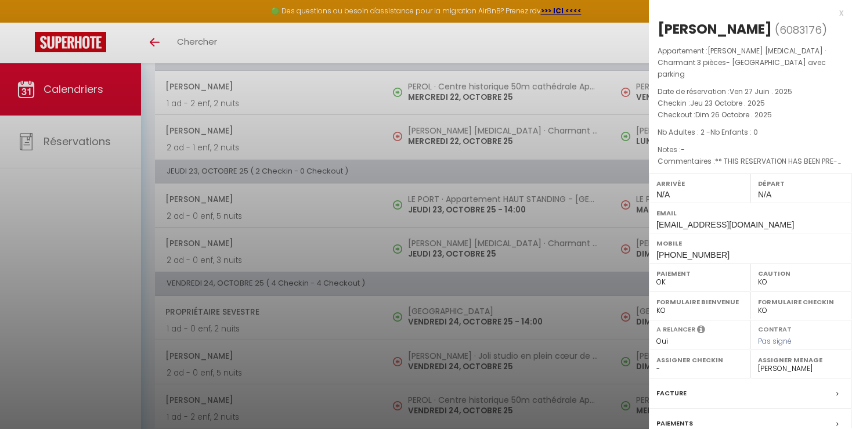
click at [579, 270] on div at bounding box center [426, 214] width 852 height 429
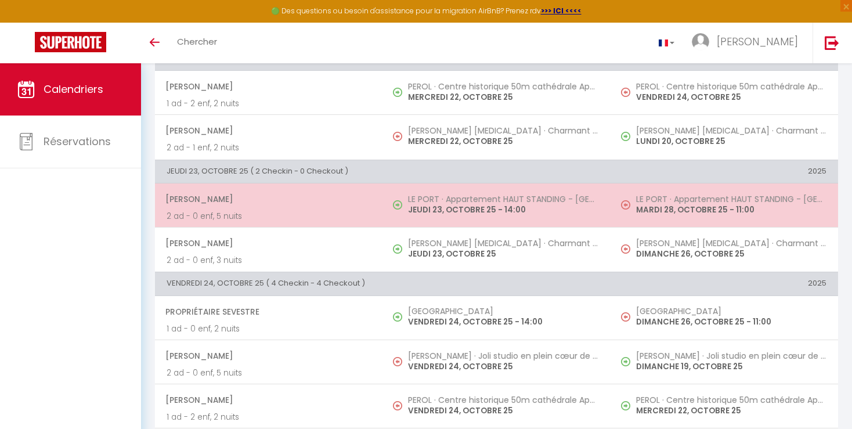
click at [671, 199] on h5 "LE PORT · Appartement HAUT STANDING - [GEOGRAPHIC_DATA]" at bounding box center [731, 198] width 190 height 9
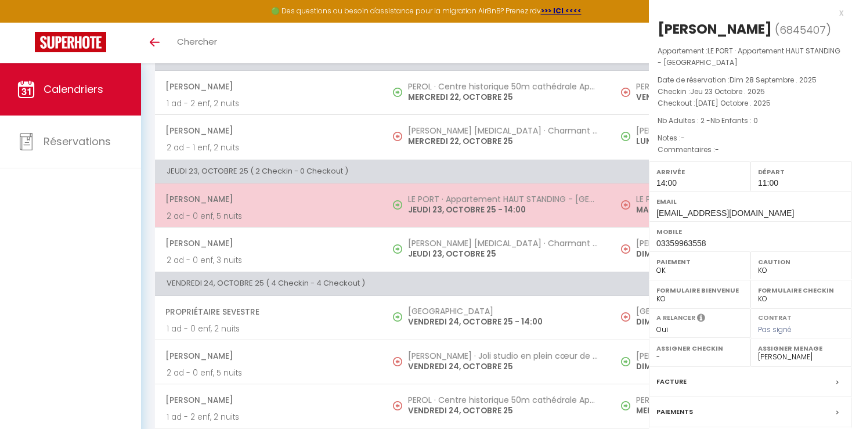
select select "19302"
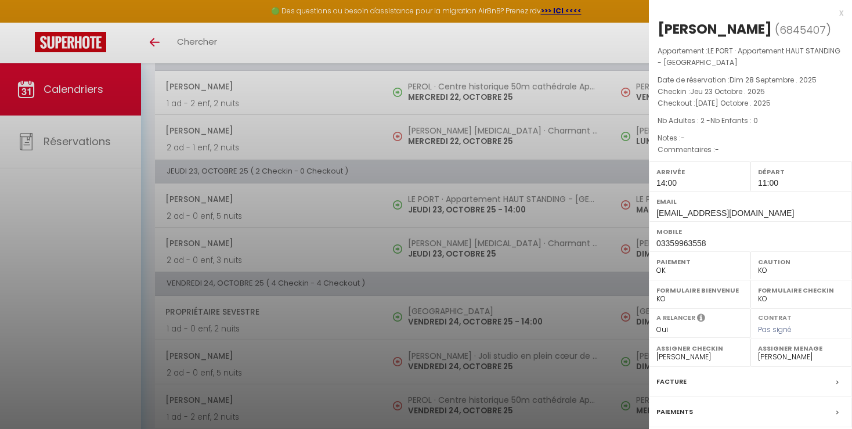
click at [577, 268] on div at bounding box center [426, 214] width 852 height 429
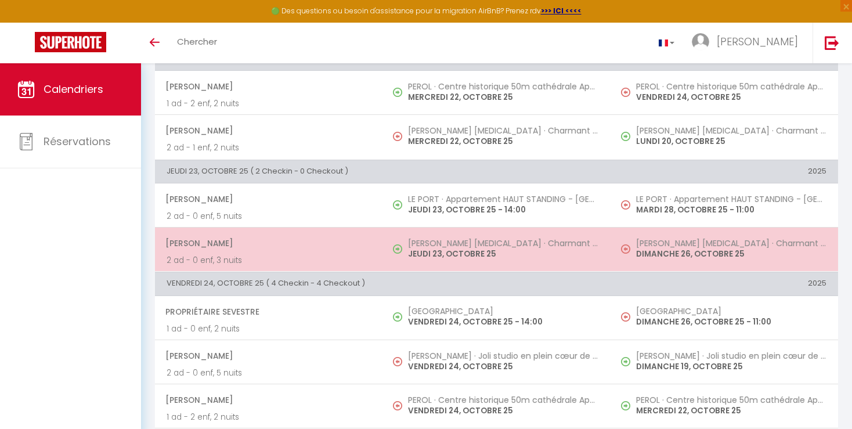
click at [655, 251] on p "DIMANCHE 26, OCTOBRE 25" at bounding box center [731, 254] width 190 height 12
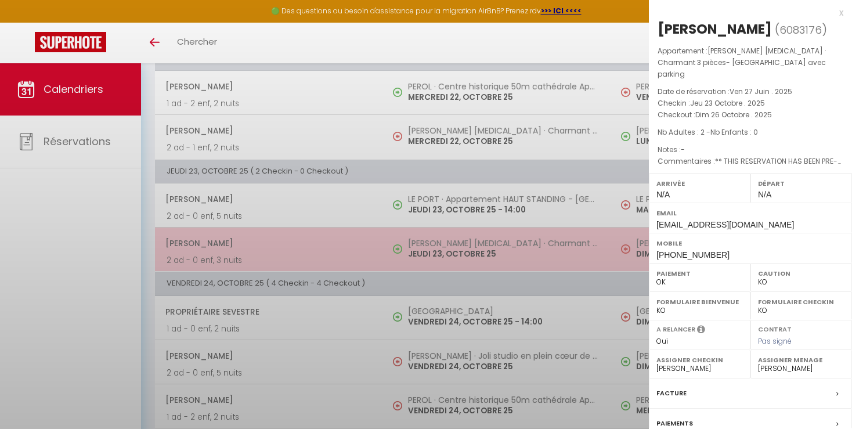
select select
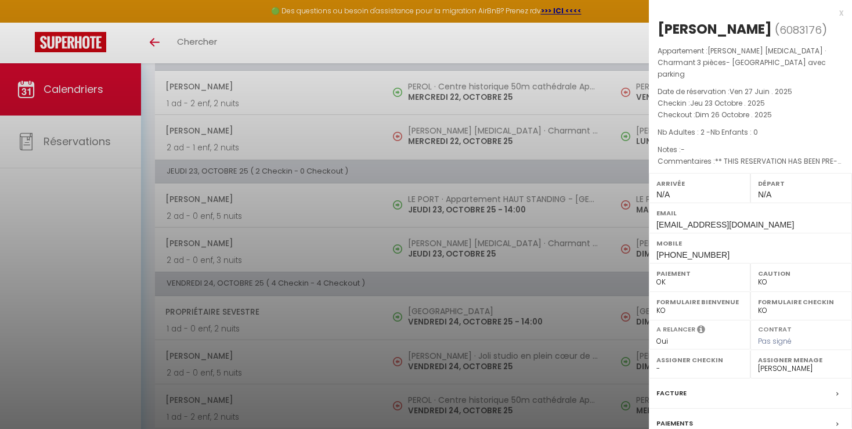
click at [592, 273] on div at bounding box center [426, 214] width 852 height 429
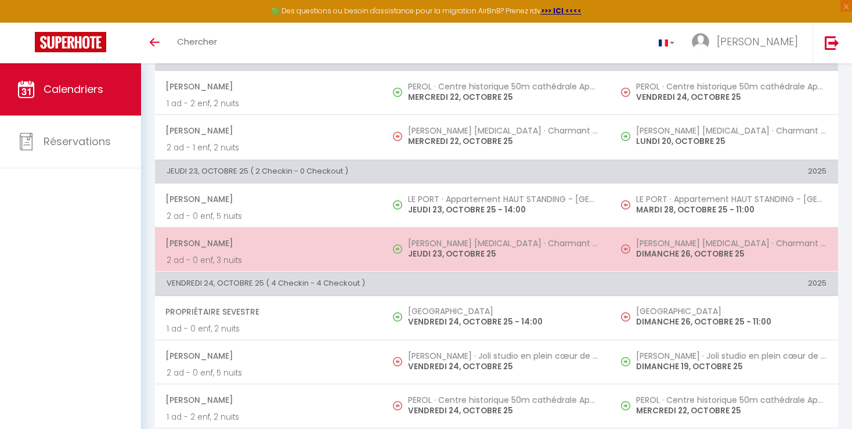
click at [664, 249] on p "DIMANCHE 26, OCTOBRE 25" at bounding box center [731, 254] width 190 height 12
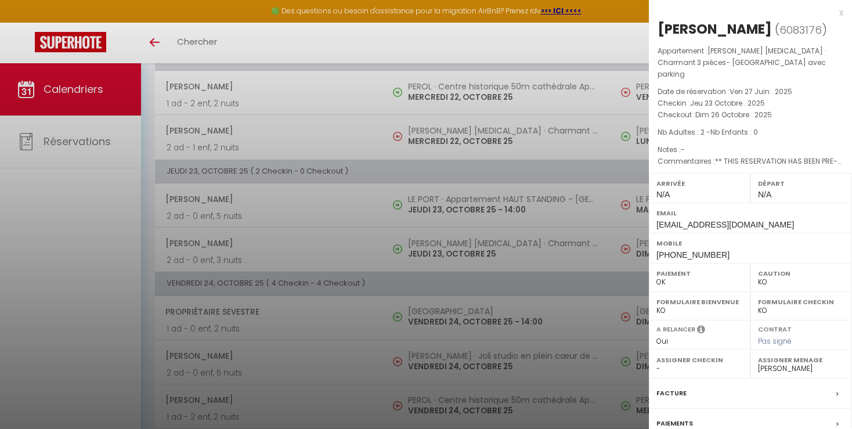
click at [593, 266] on div at bounding box center [426, 214] width 852 height 429
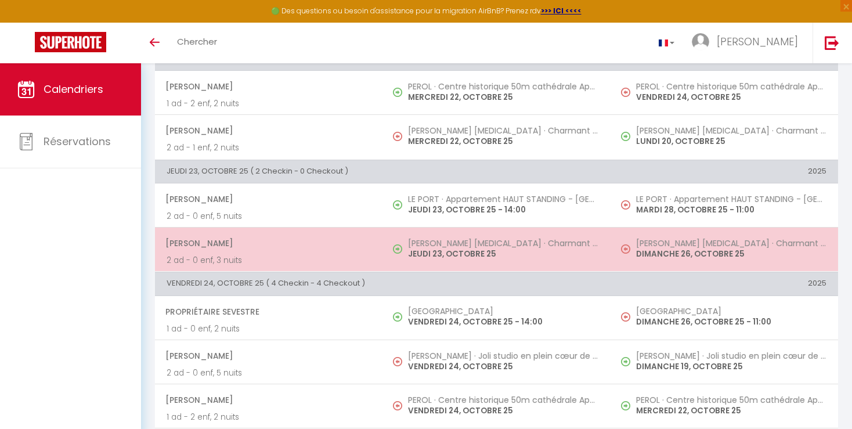
click at [652, 250] on p "DIMANCHE 26, OCTOBRE 25" at bounding box center [731, 254] width 190 height 12
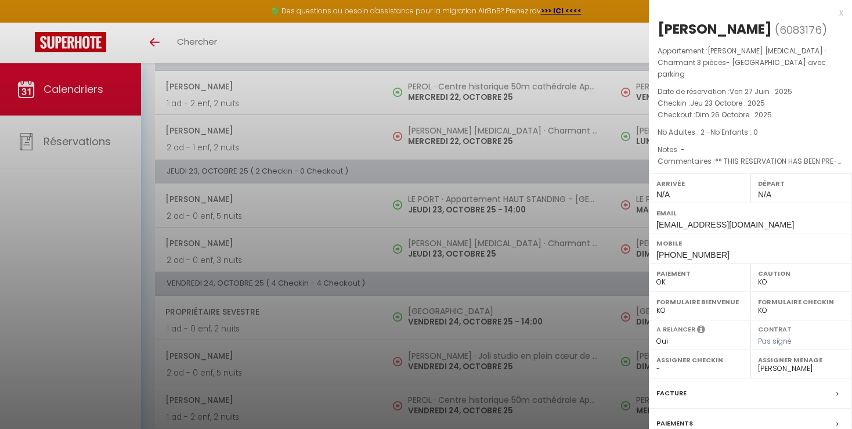
select select "23660"
click option "[PERSON_NAME]" at bounding box center [0, 0] width 0 height 0
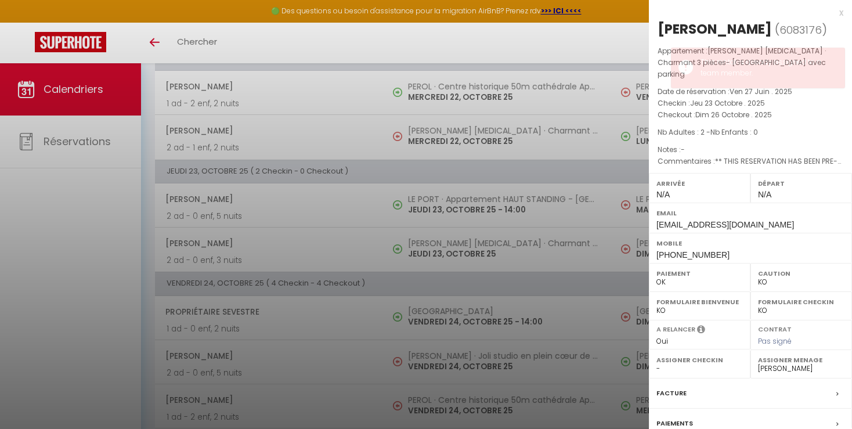
click at [585, 262] on div at bounding box center [426, 214] width 852 height 429
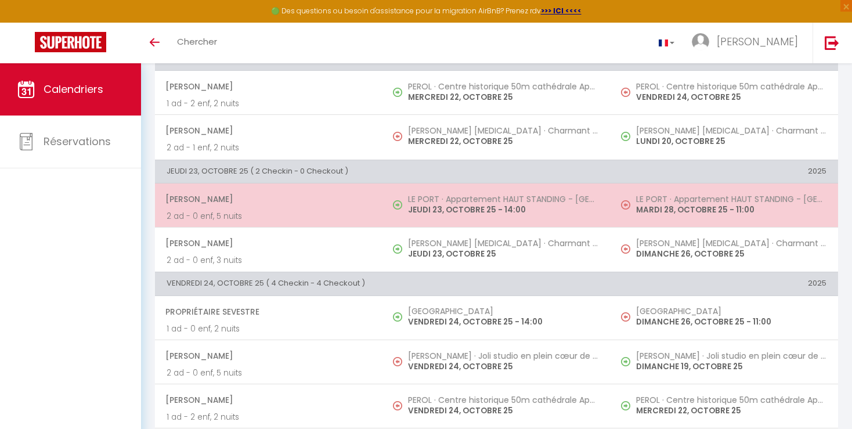
click at [664, 213] on p "MARDI 28, OCTOBRE 25 - 11:00" at bounding box center [731, 210] width 190 height 12
select select "19302"
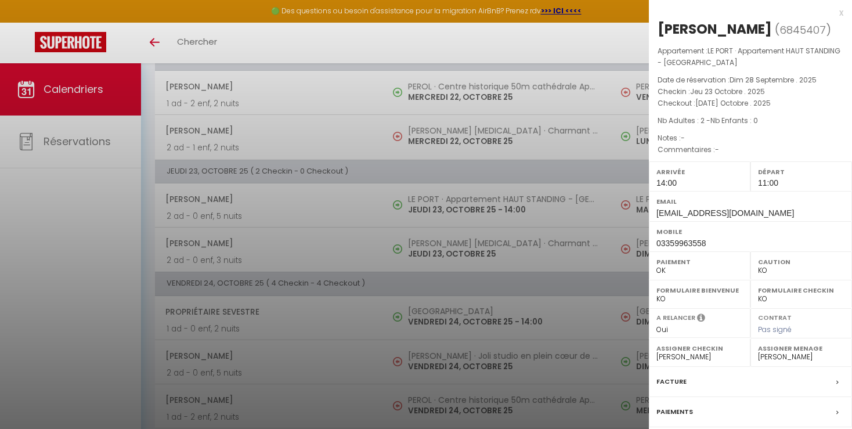
click at [597, 255] on div at bounding box center [426, 214] width 852 height 429
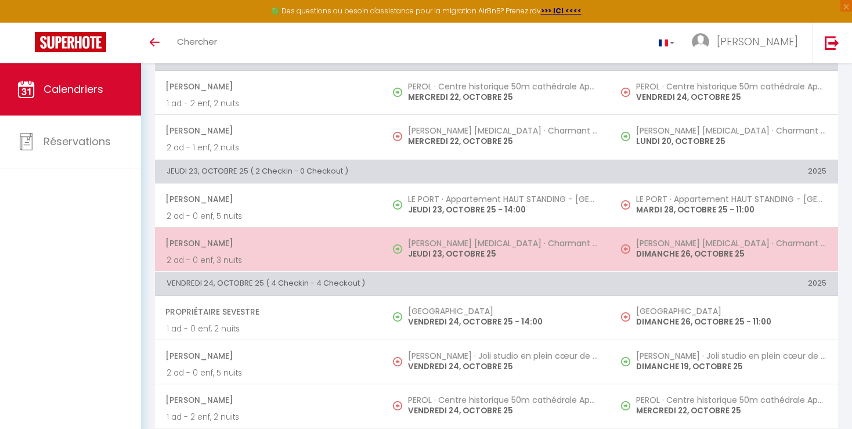
click at [653, 251] on p "DIMANCHE 26, OCTOBRE 25" at bounding box center [731, 254] width 190 height 12
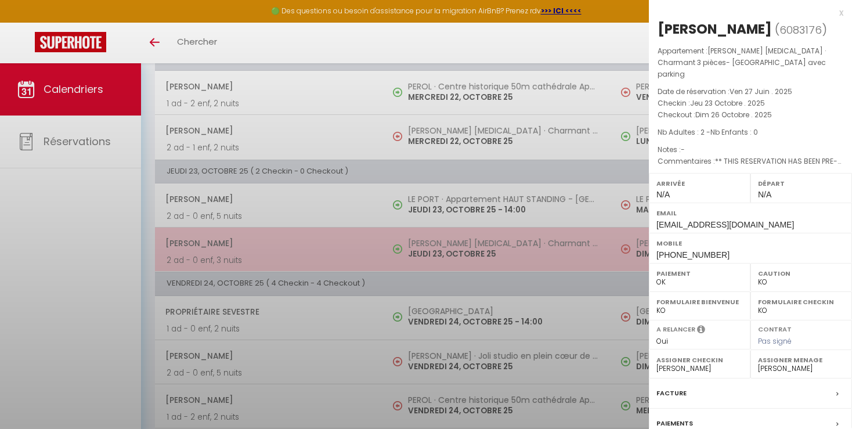
select select
select select "23660"
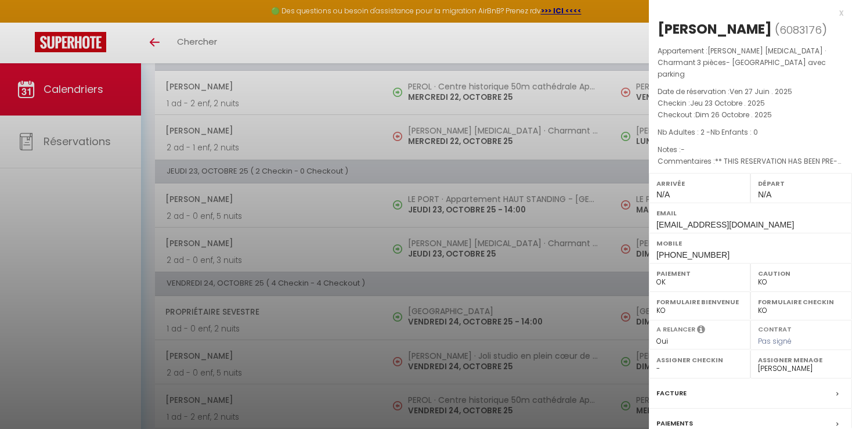
click at [584, 273] on div at bounding box center [426, 214] width 852 height 429
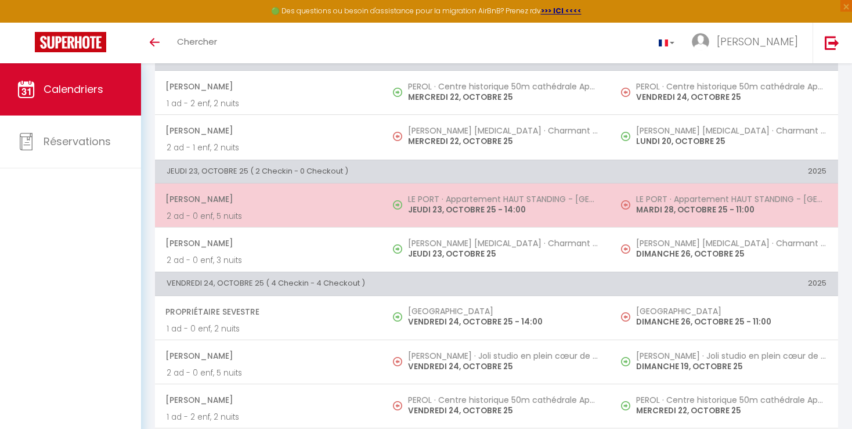
click at [661, 216] on td "LE PORT · Appartement HAUT STANDING - [GEOGRAPHIC_DATA] MARDI 28, OCTOBRE 25 - …" at bounding box center [724, 205] width 227 height 44
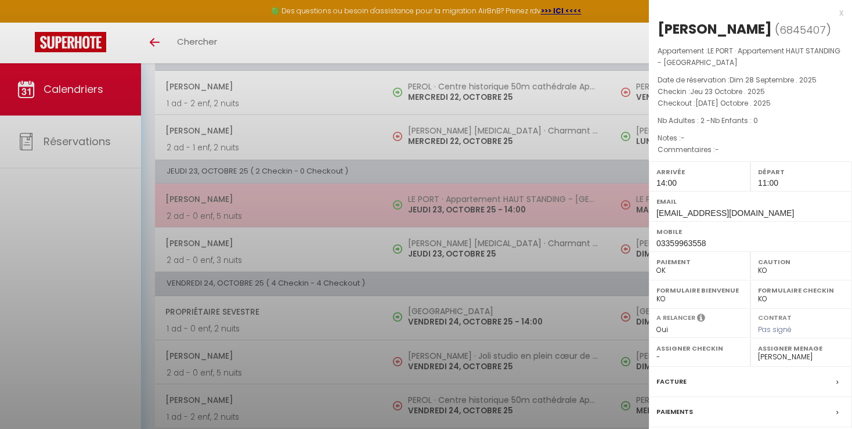
select select "19302"
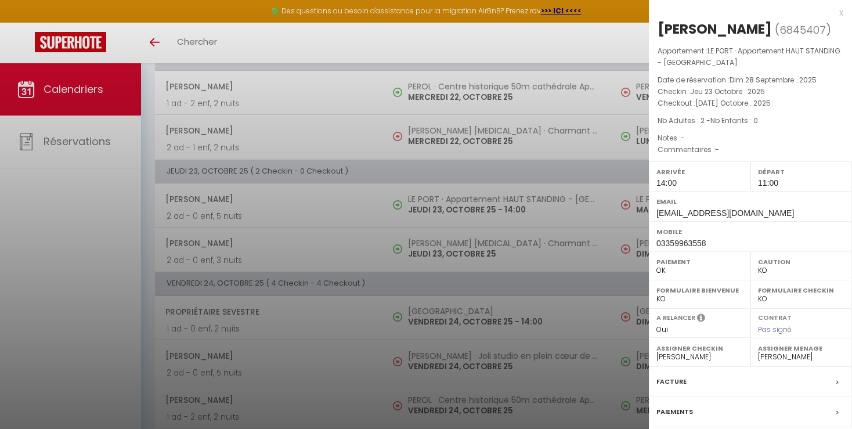
click at [598, 270] on div at bounding box center [426, 214] width 852 height 429
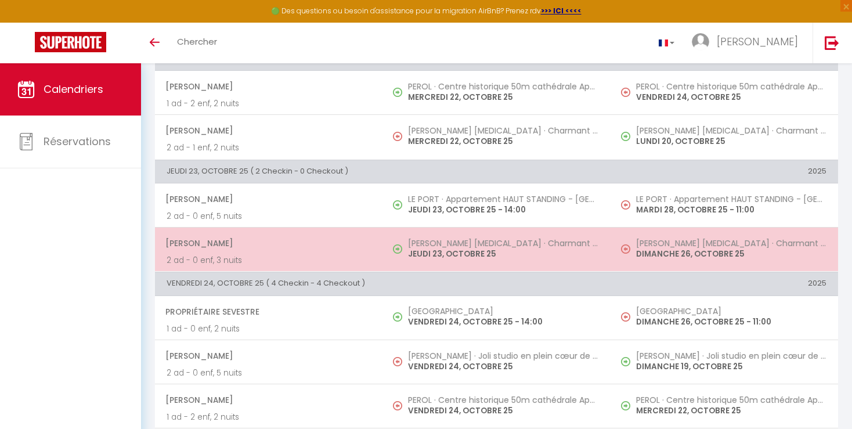
click at [651, 253] on p "DIMANCHE 26, OCTOBRE 25" at bounding box center [731, 254] width 190 height 12
select select
select select "23660"
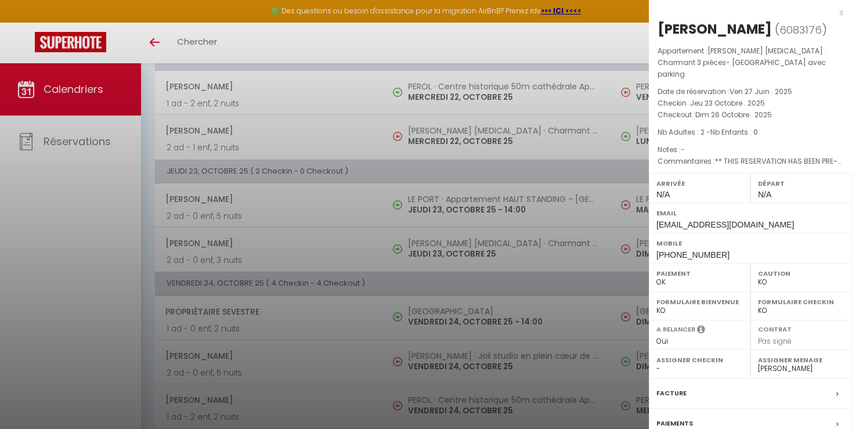
click at [585, 275] on div at bounding box center [426, 214] width 852 height 429
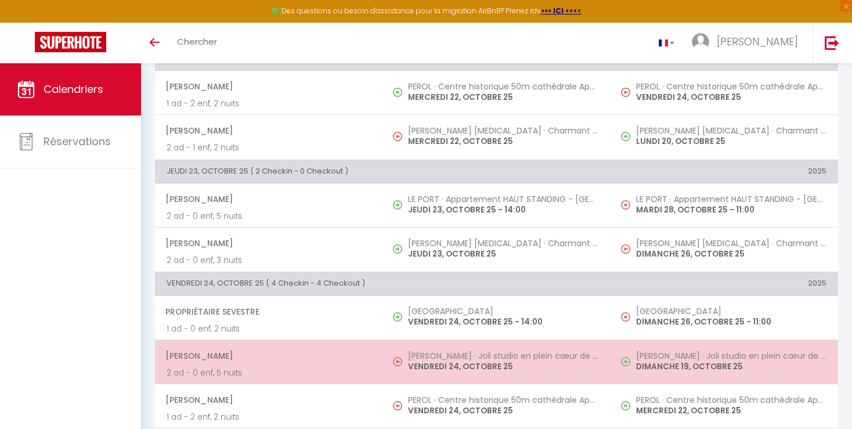
click at [806, 373] on td "[PERSON_NAME] · Joli studio en plein cœur de Vannes DIMANCHE 19, OCTOBRE 25" at bounding box center [724, 362] width 227 height 44
select select "OK"
select select "19302"
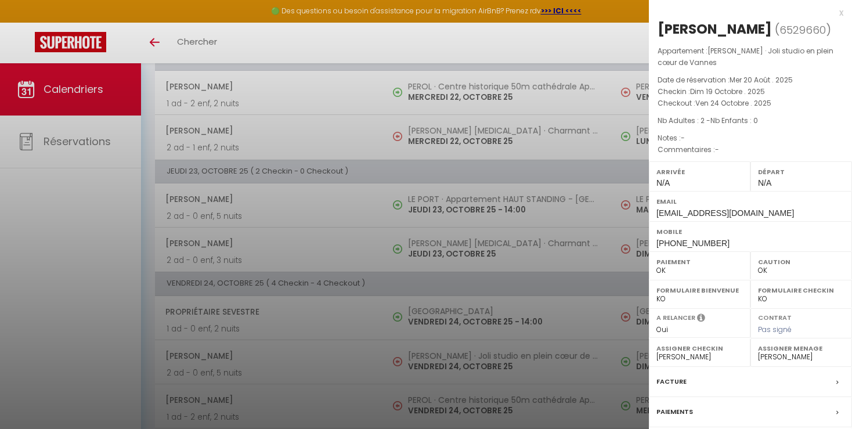
click at [602, 387] on div at bounding box center [426, 214] width 852 height 429
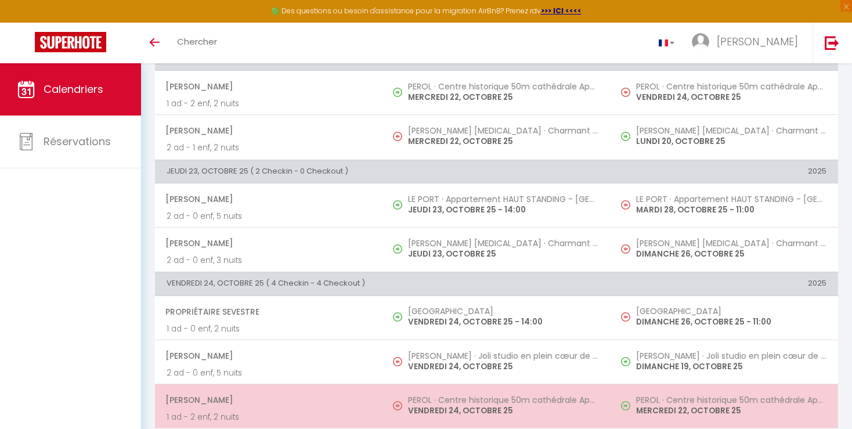
click at [669, 404] on p "MERCREDI 22, OCTOBRE 25" at bounding box center [731, 410] width 190 height 12
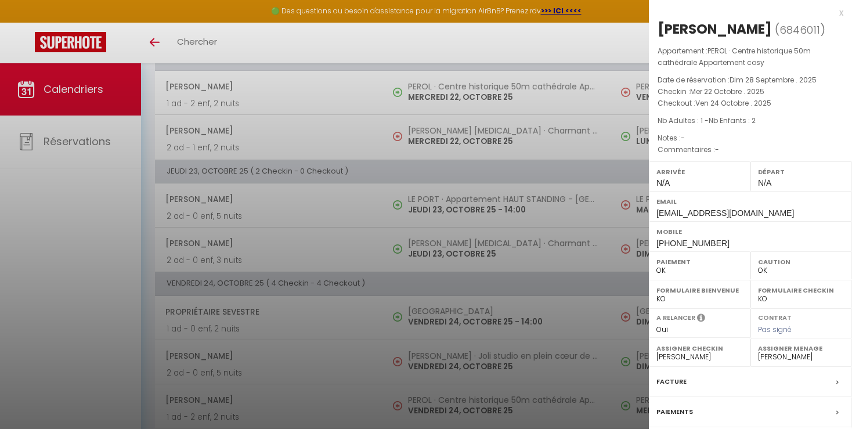
click at [594, 378] on div at bounding box center [426, 214] width 852 height 429
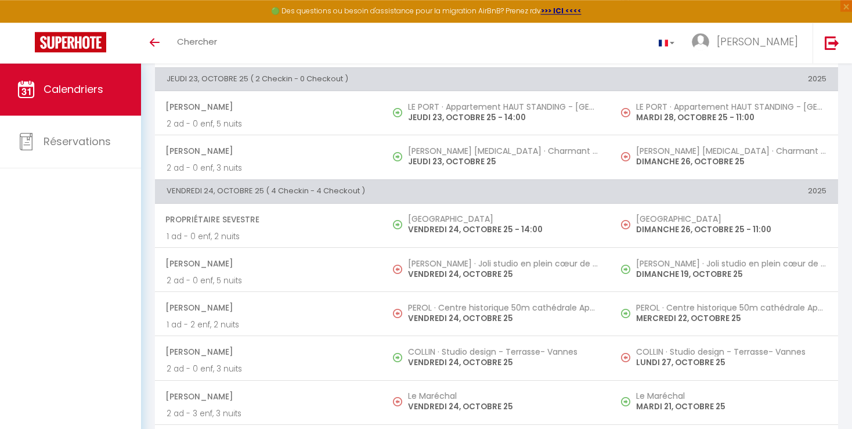
scroll to position [602, 0]
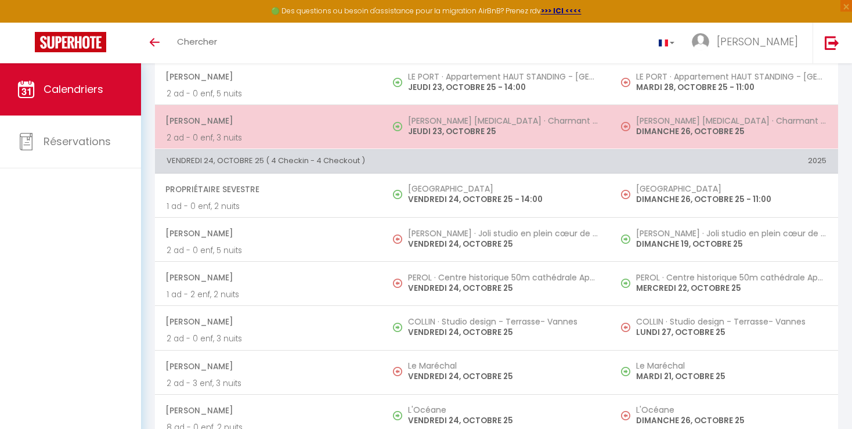
click at [707, 131] on p "DIMANCHE 26, OCTOBRE 25" at bounding box center [731, 131] width 190 height 12
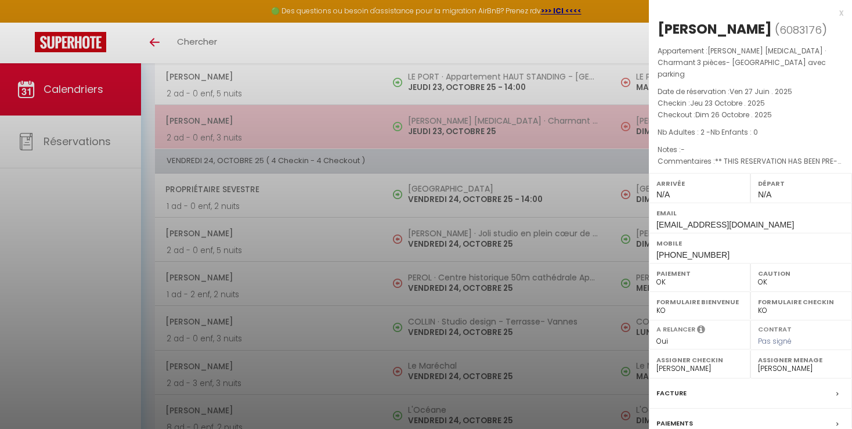
select select "KO"
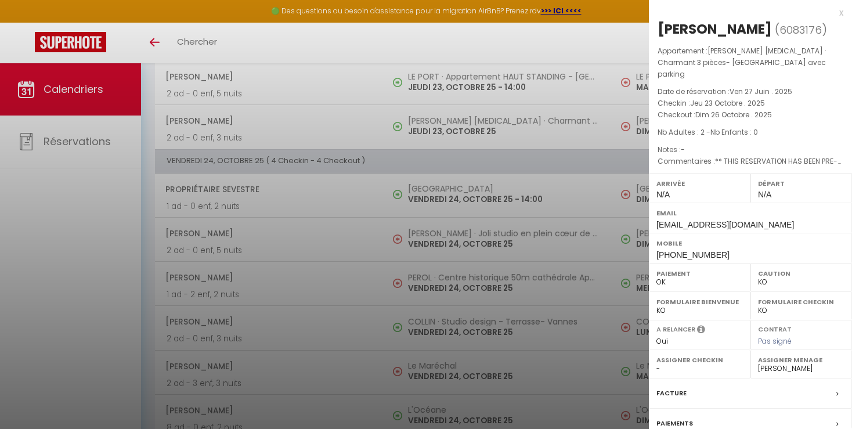
click at [593, 288] on div at bounding box center [426, 214] width 852 height 429
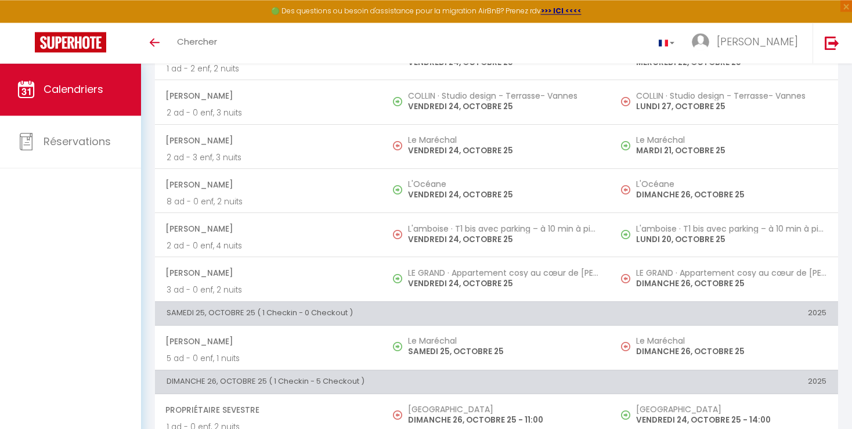
drag, startPoint x: 855, startPoint y: 428, endPoint x: 858, endPoint y: 420, distance: 9.2
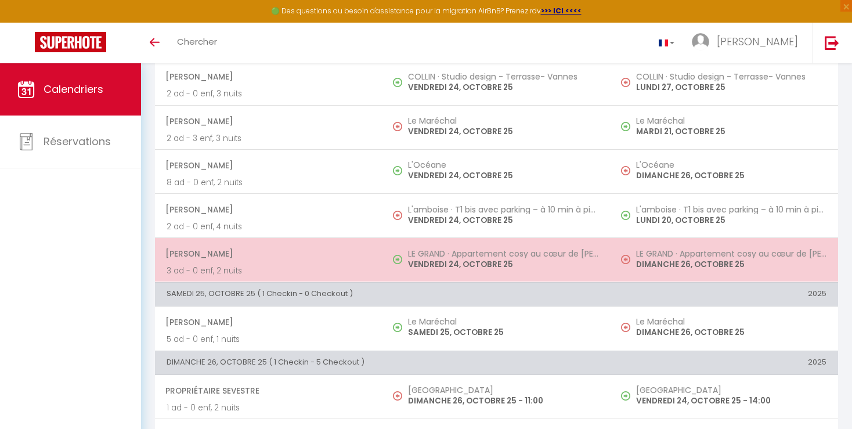
click at [693, 262] on p "DIMANCHE 26, OCTOBRE 25" at bounding box center [731, 264] width 190 height 12
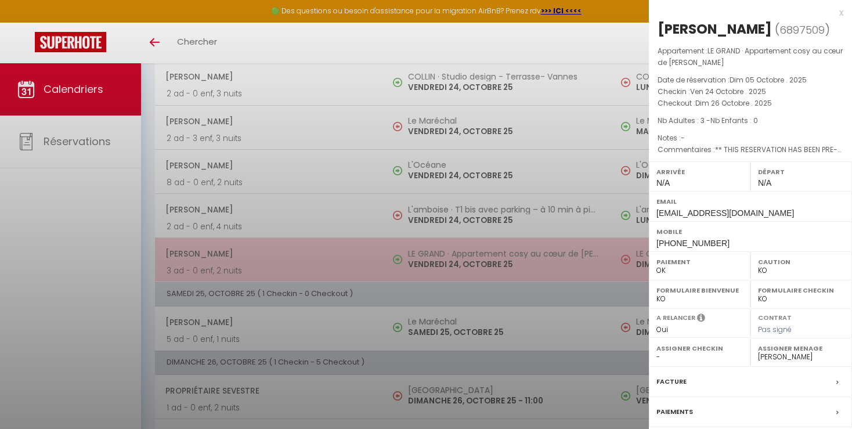
select select "19302"
select select "33853"
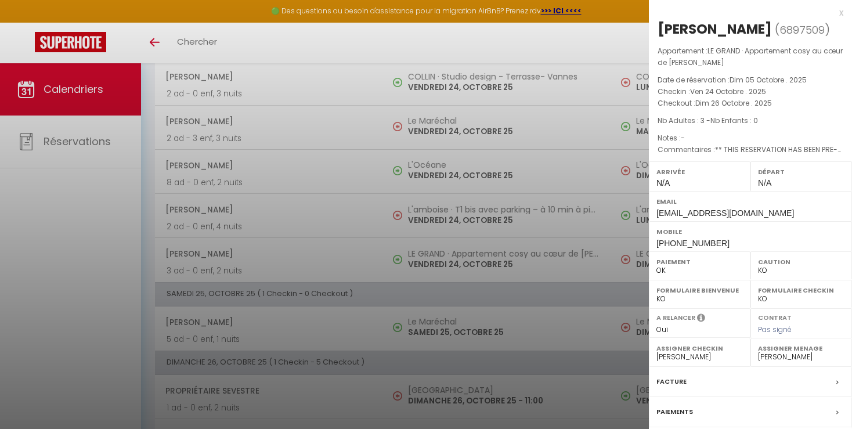
click at [594, 328] on div at bounding box center [426, 214] width 852 height 429
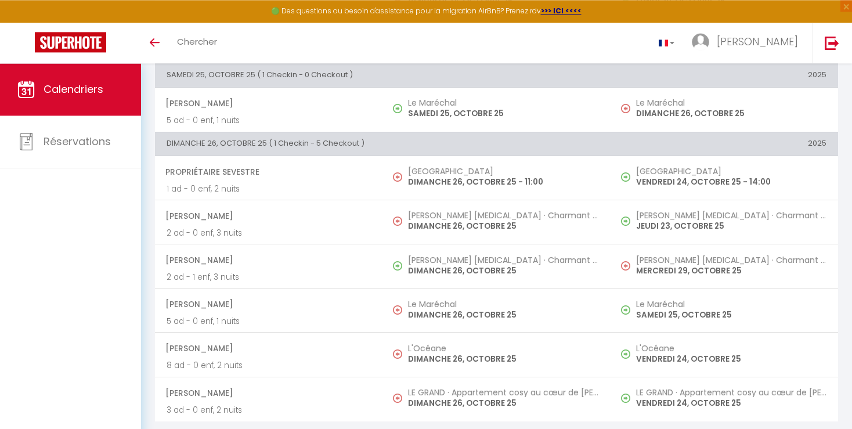
scroll to position [1067, 0]
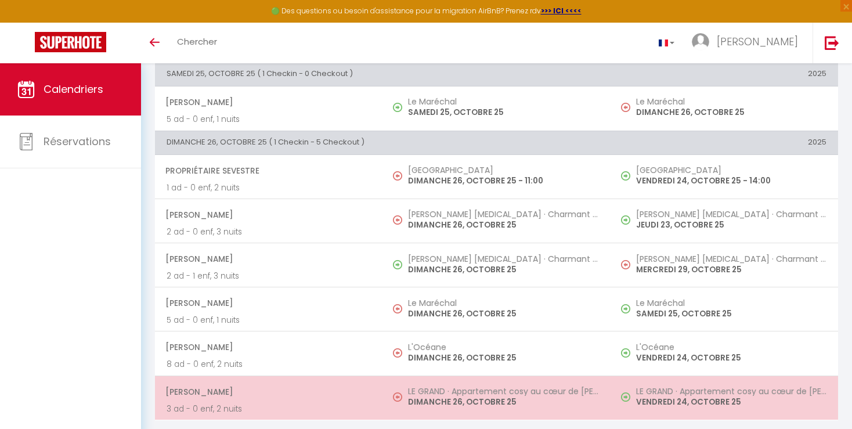
click at [795, 406] on td "LE GRAND · Appartement cosy au cœur de [PERSON_NAME] VENDREDI 24, OCTOBRE 25" at bounding box center [724, 397] width 227 height 44
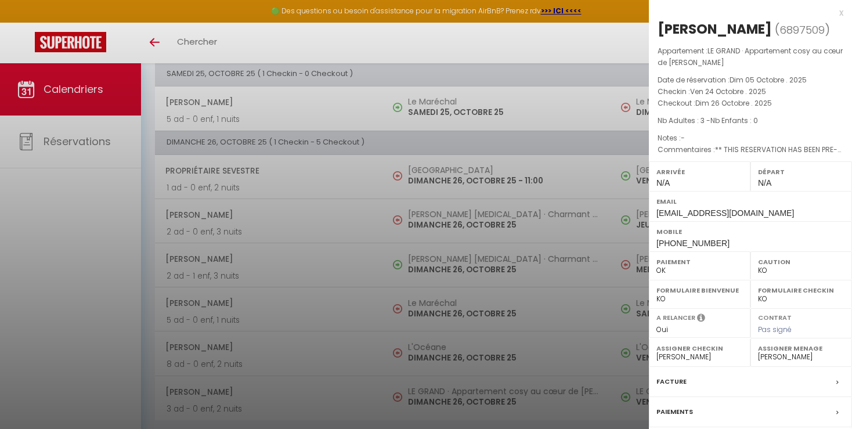
click at [620, 342] on div at bounding box center [426, 214] width 852 height 429
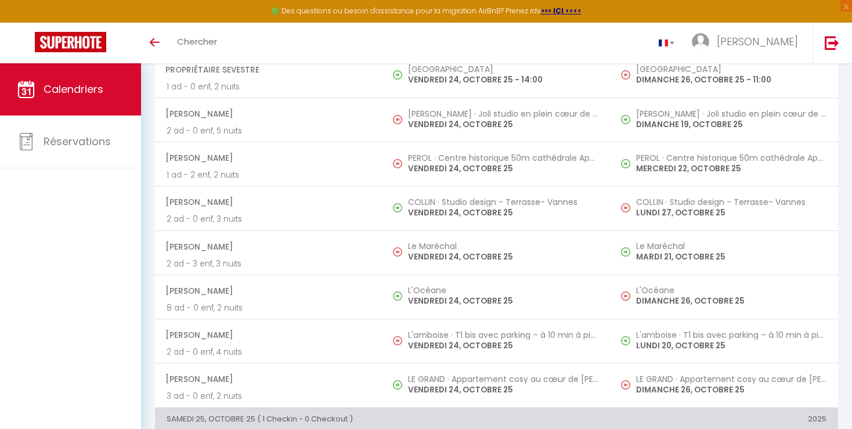
scroll to position [0, 0]
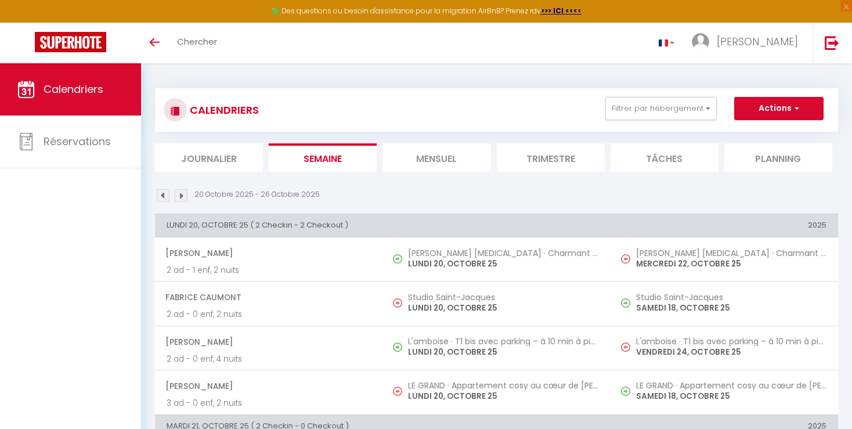
click at [182, 196] on img at bounding box center [181, 195] width 13 height 13
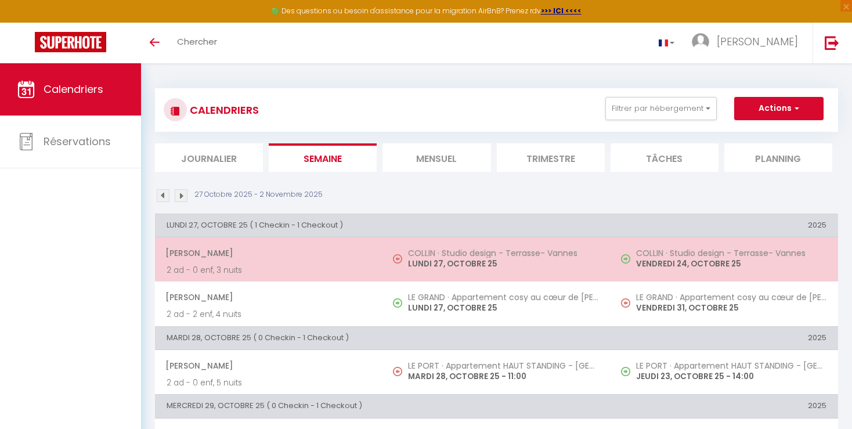
click at [717, 256] on h5 "COLLIN · Studio design - Terrasse- Vannes" at bounding box center [731, 252] width 190 height 9
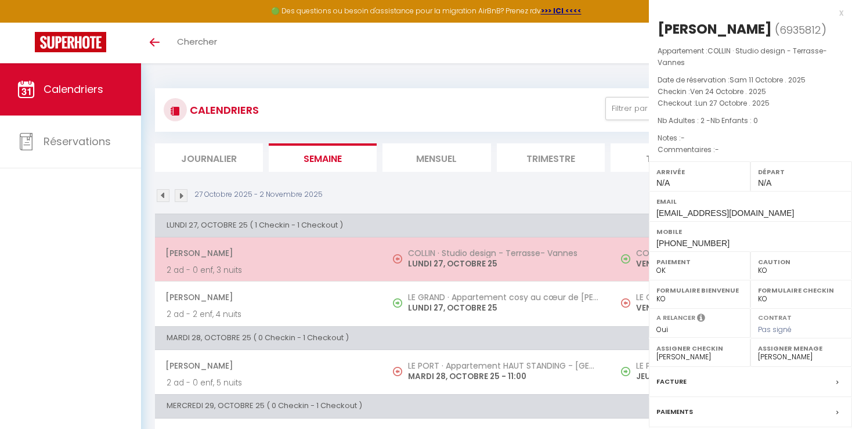
select select "OK"
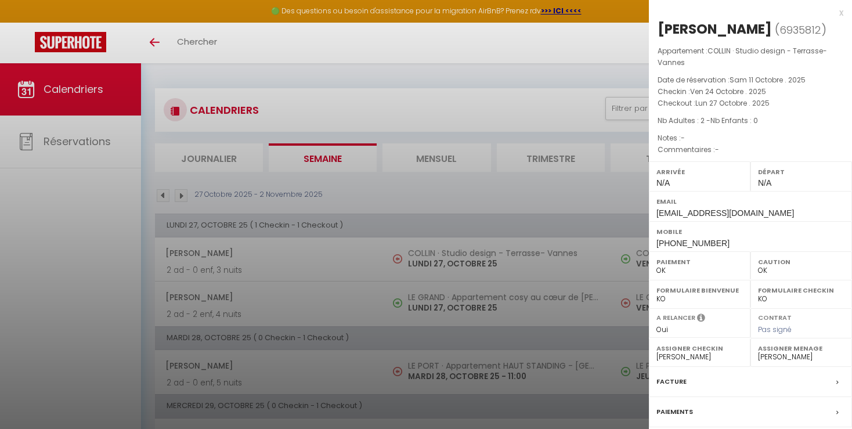
click at [587, 313] on div at bounding box center [426, 214] width 852 height 429
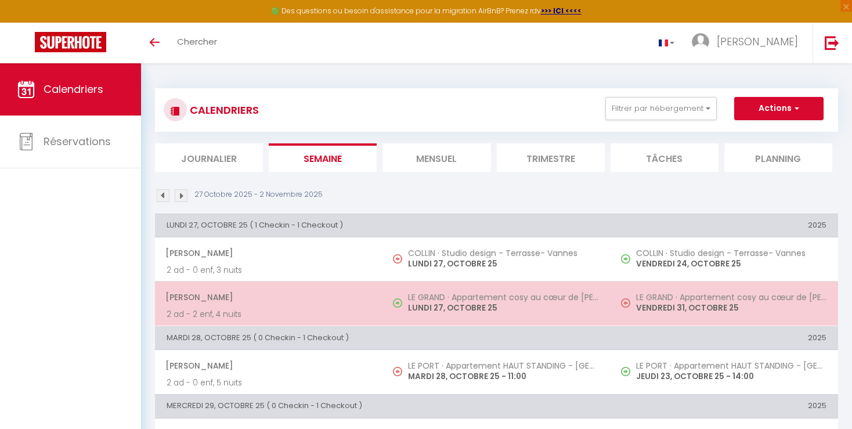
click at [659, 312] on p "VENDREDI 31, OCTOBRE 25" at bounding box center [731, 308] width 190 height 12
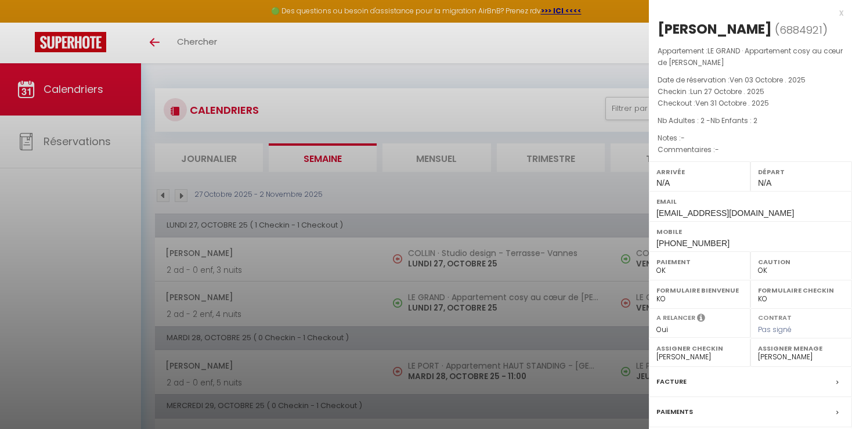
click at [599, 324] on div at bounding box center [426, 214] width 852 height 429
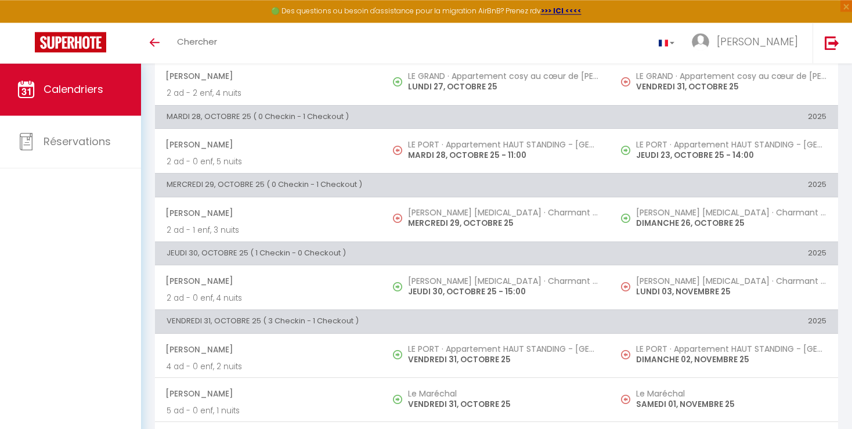
scroll to position [245, 0]
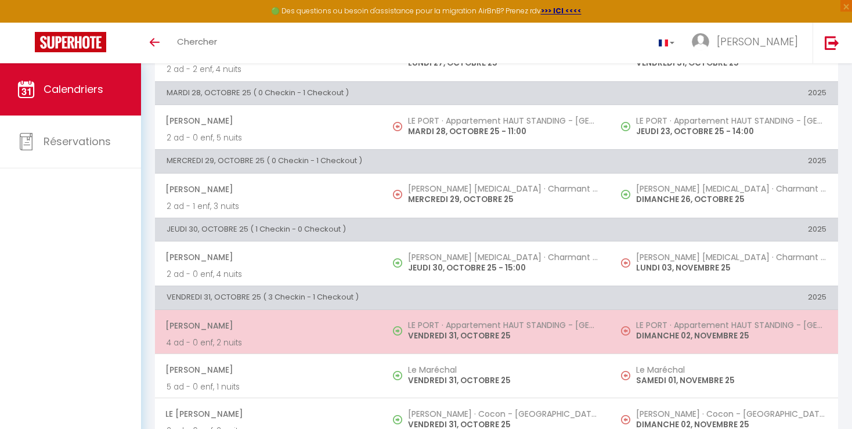
click at [795, 333] on p "DIMANCHE 02, NOVEMBRE 25" at bounding box center [731, 336] width 190 height 12
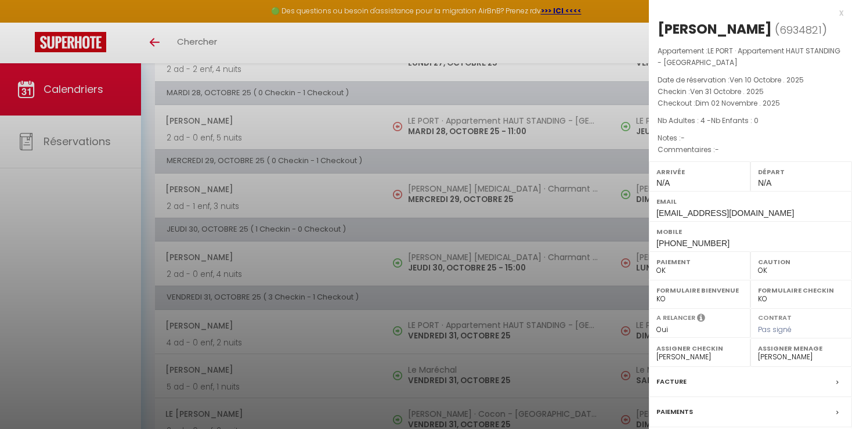
click at [590, 366] on div at bounding box center [426, 214] width 852 height 429
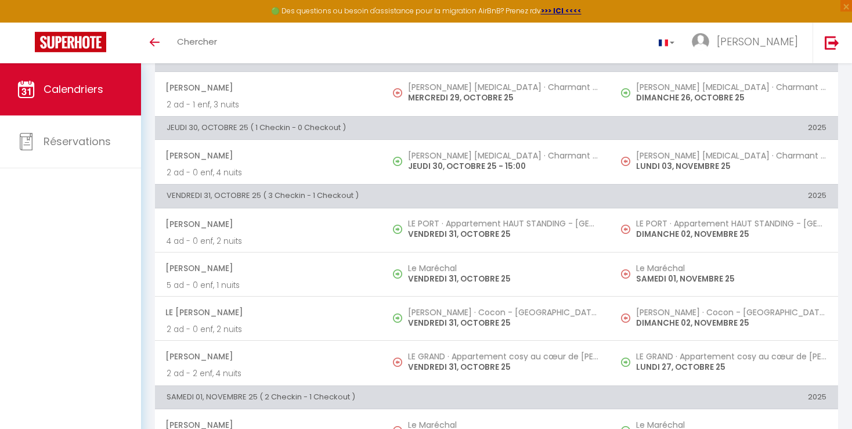
scroll to position [378, 0]
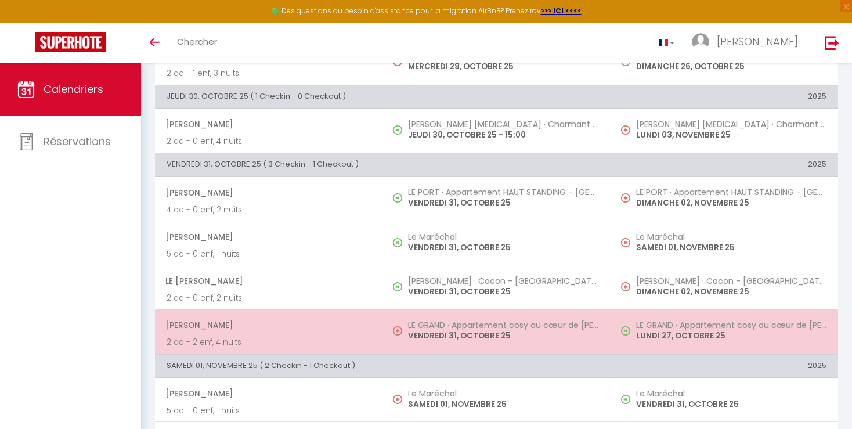
click at [737, 316] on td "LE GRAND · Appartement cosy au cœur de [PERSON_NAME] LUNDI 27, OCTOBRE 25" at bounding box center [724, 331] width 227 height 44
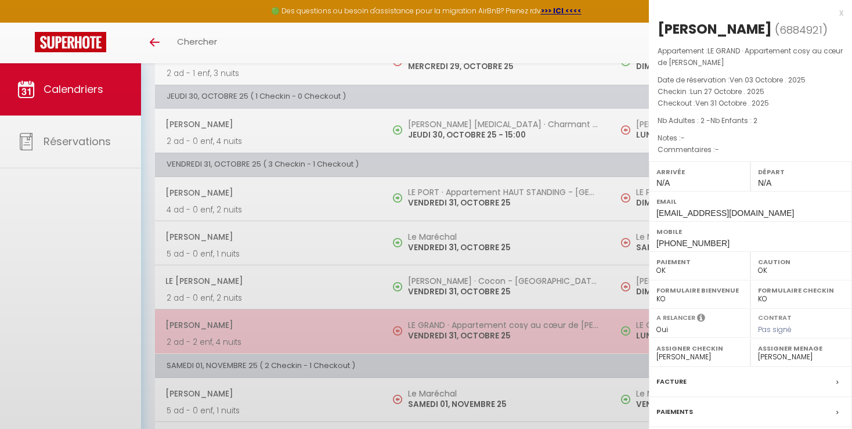
select select "33853"
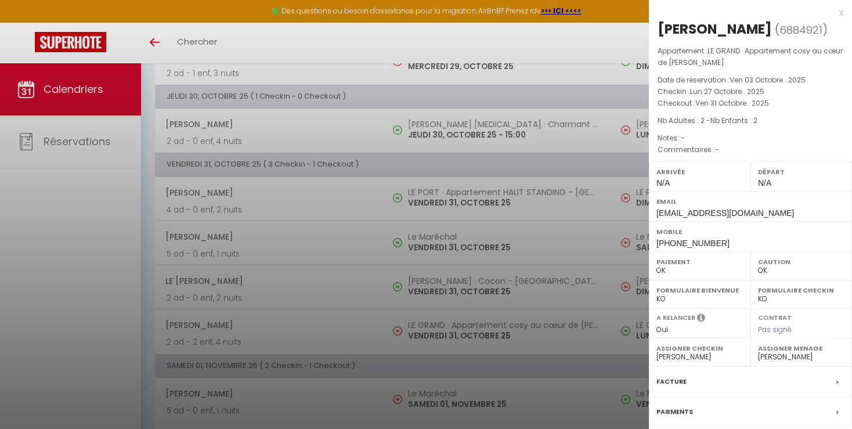
click at [597, 345] on div at bounding box center [426, 214] width 852 height 429
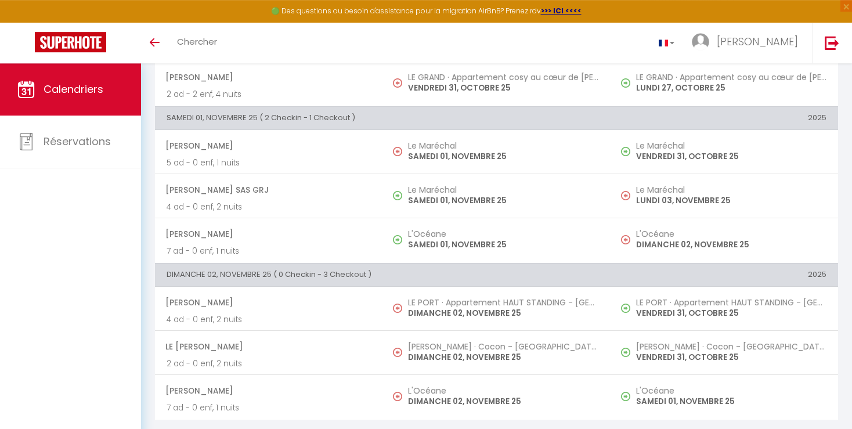
scroll to position [626, 0]
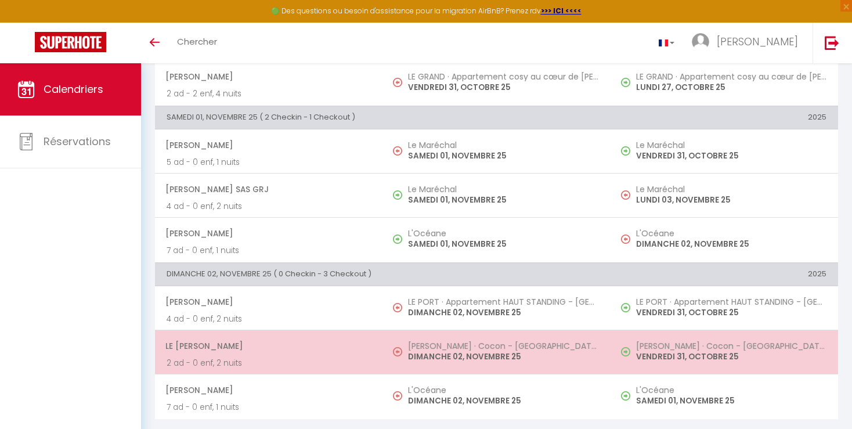
click at [776, 358] on p "VENDREDI 31, OCTOBRE 25" at bounding box center [731, 357] width 190 height 12
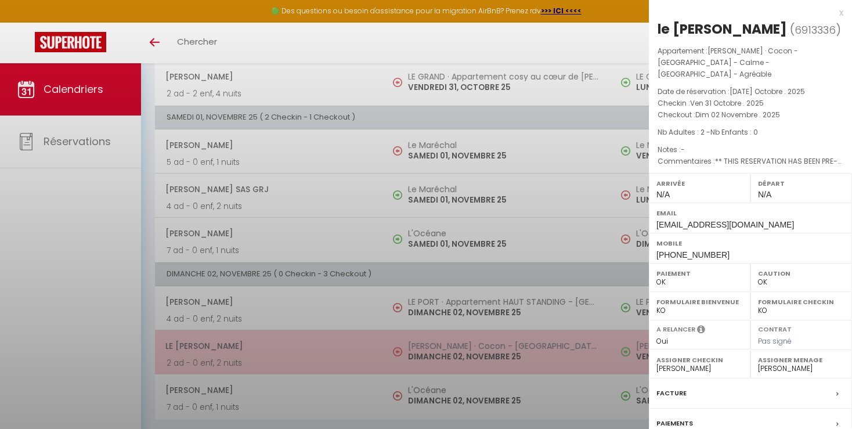
select select "KO"
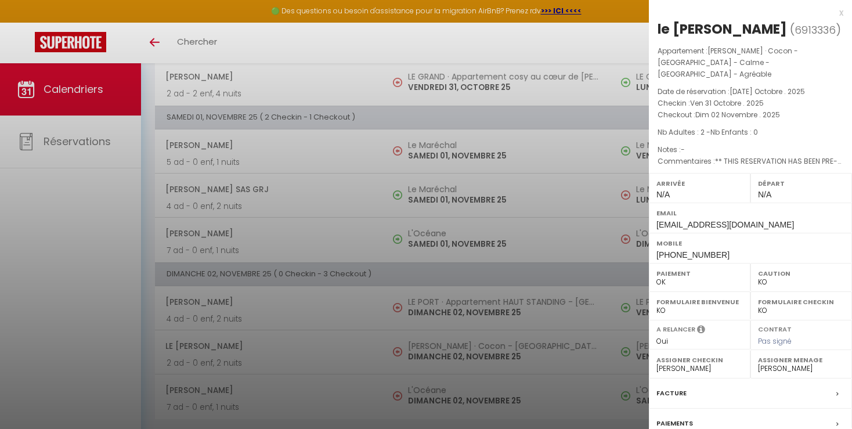
click at [584, 252] on div at bounding box center [426, 214] width 852 height 429
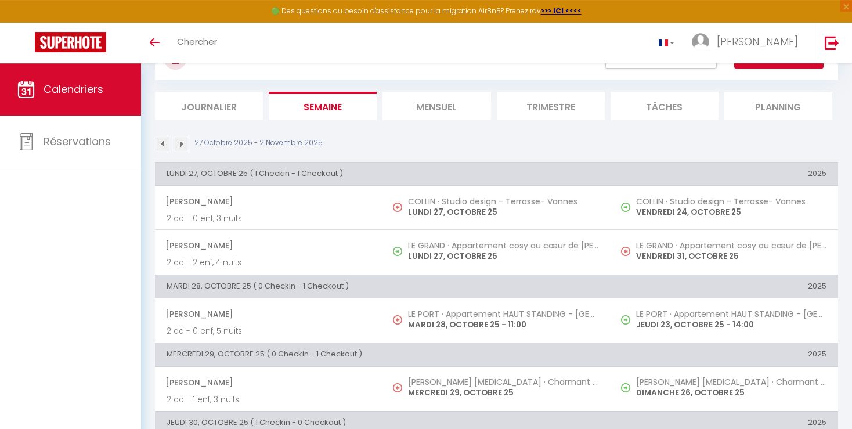
scroll to position [0, 0]
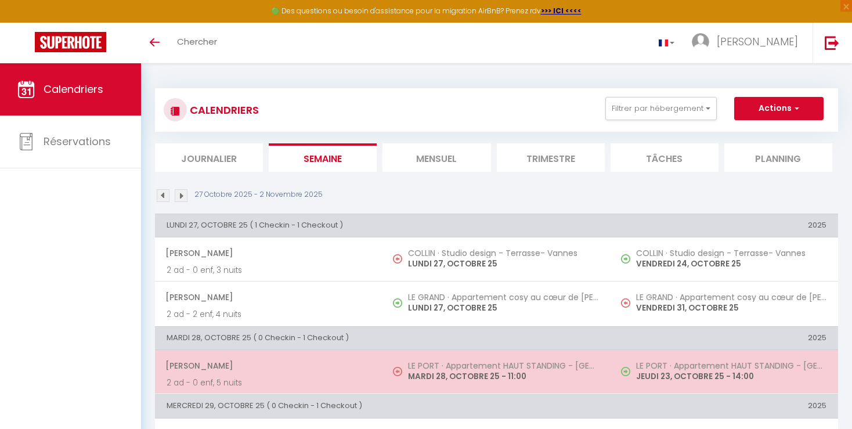
click at [727, 363] on h5 "LE PORT · Appartement HAUT STANDING - [GEOGRAPHIC_DATA]" at bounding box center [731, 365] width 190 height 9
select select "19302"
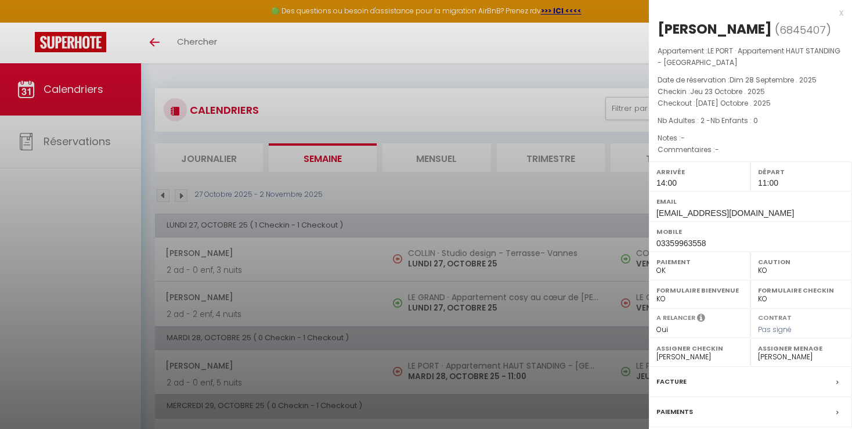
click at [605, 400] on div at bounding box center [426, 214] width 852 height 429
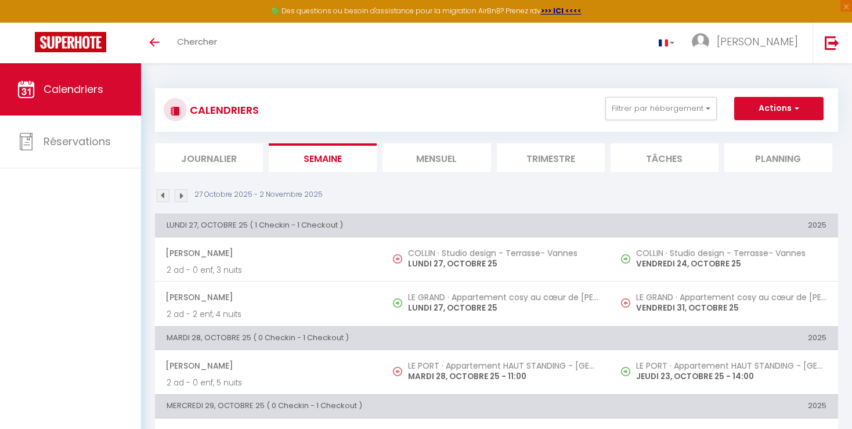
click at [180, 197] on img at bounding box center [181, 195] width 13 height 13
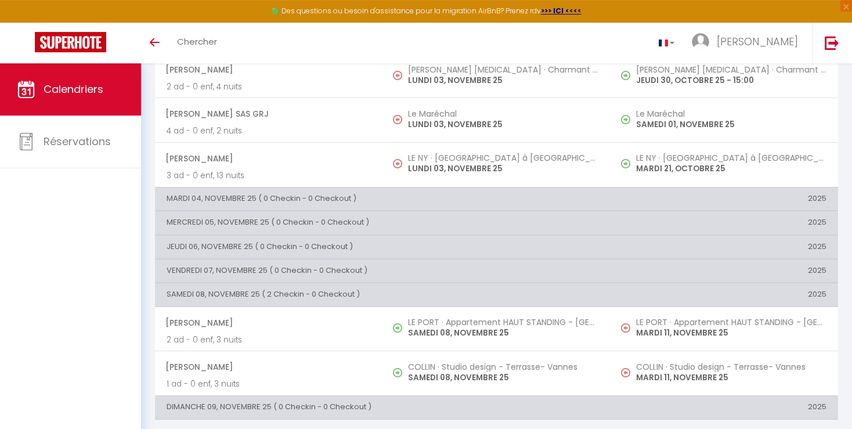
scroll to position [185, 0]
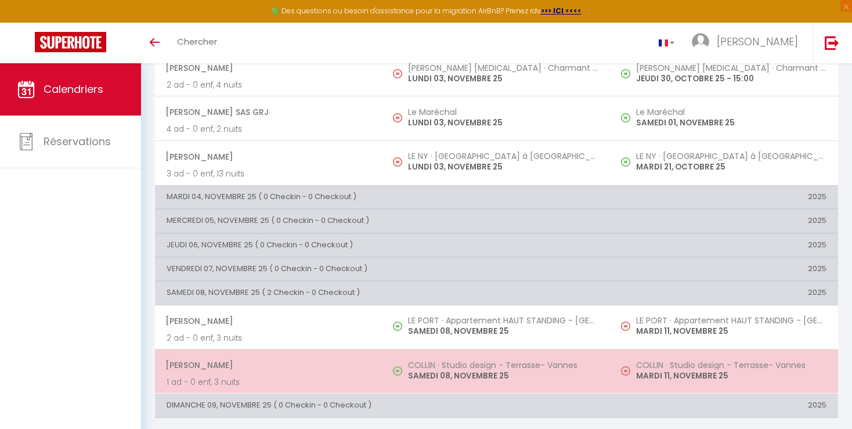
click at [777, 370] on p "MARDI 11, NOVEMBRE 25" at bounding box center [731, 376] width 190 height 12
select select "OK"
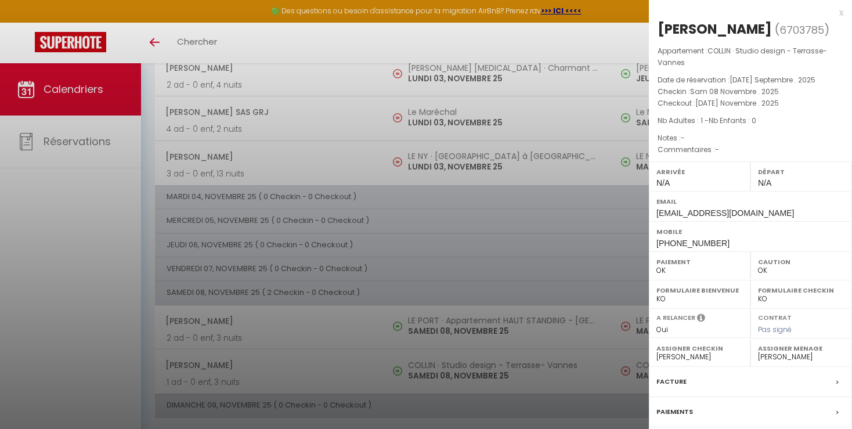
click at [588, 256] on div at bounding box center [426, 214] width 852 height 429
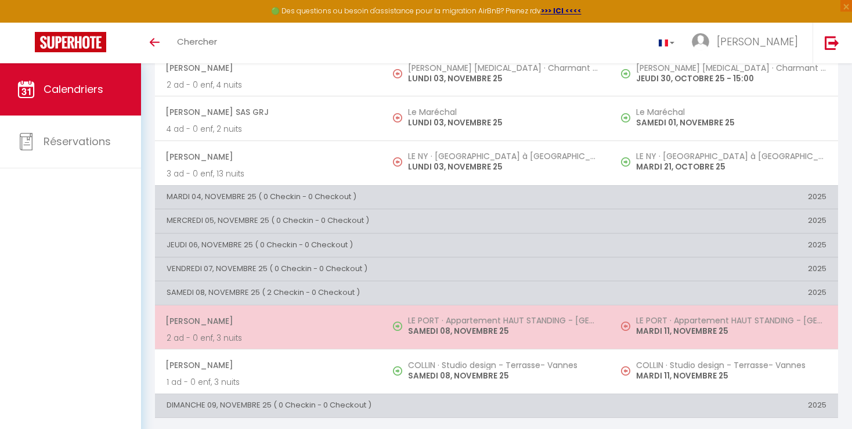
click at [695, 322] on h5 "LE PORT · Appartement HAUT STANDING - [GEOGRAPHIC_DATA]" at bounding box center [731, 320] width 190 height 9
select select "19302"
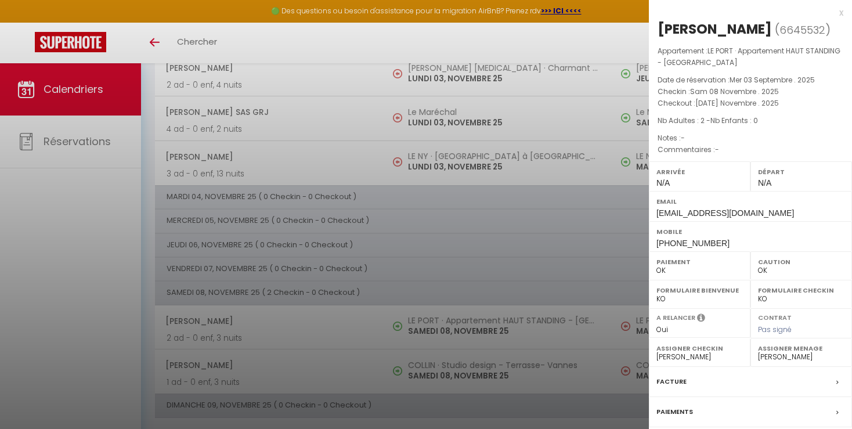
click at [609, 263] on div at bounding box center [426, 214] width 852 height 429
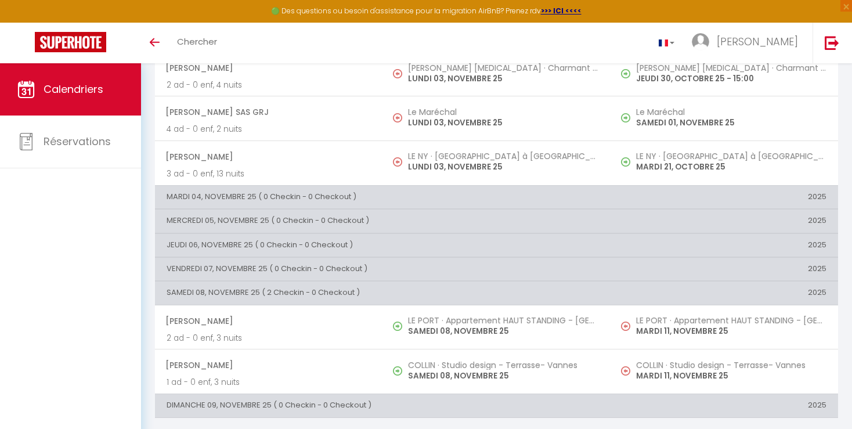
scroll to position [0, 0]
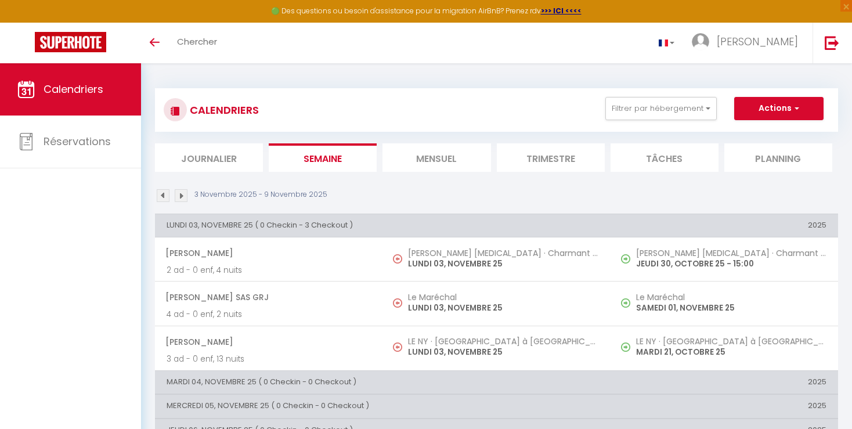
click at [181, 194] on img at bounding box center [181, 195] width 13 height 13
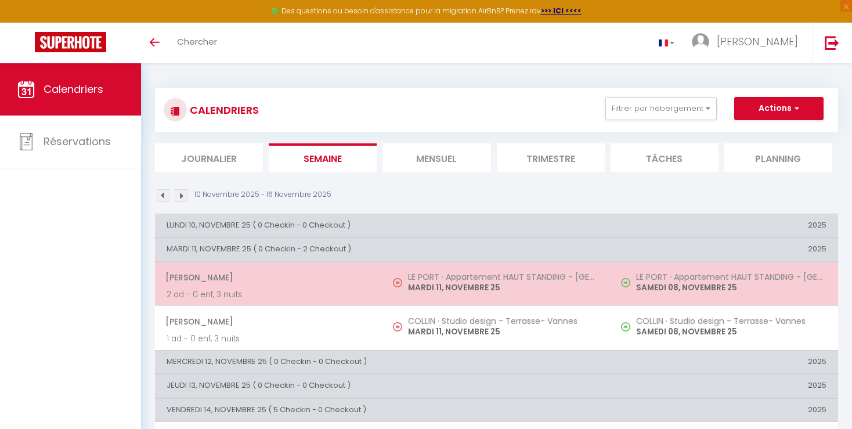
click at [657, 296] on td "LE PORT · Appartement HAUT STANDING - [GEOGRAPHIC_DATA] SAMEDI 08, NOVEMBRE 25" at bounding box center [724, 283] width 227 height 44
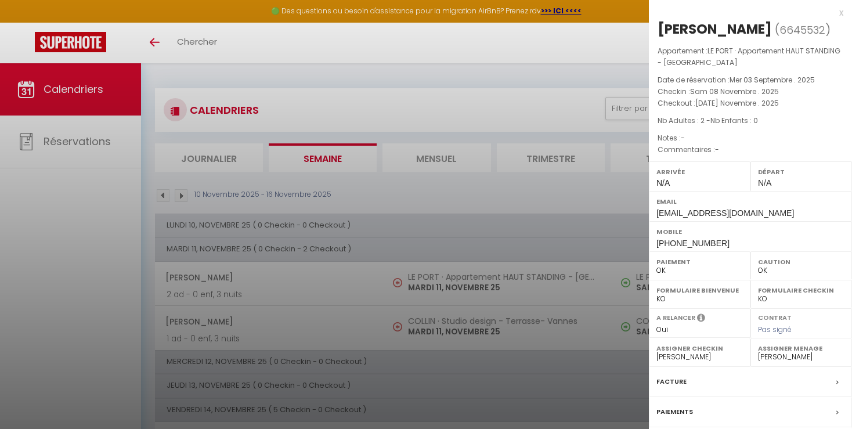
click at [608, 372] on div at bounding box center [426, 214] width 852 height 429
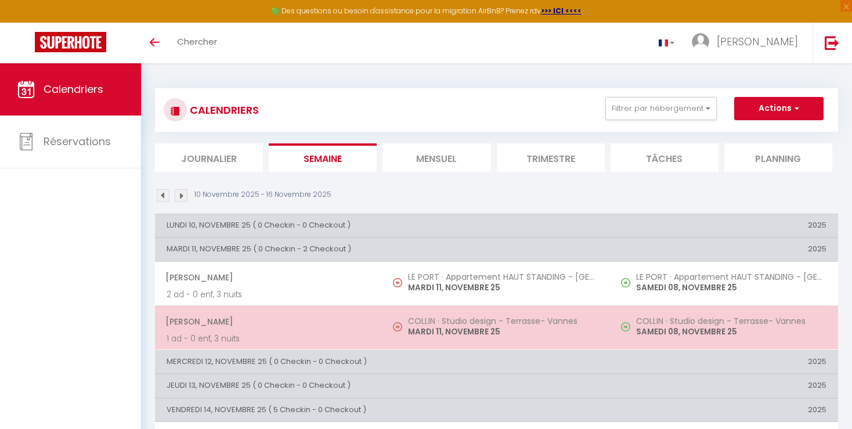
click at [657, 331] on p "SAMEDI 08, NOVEMBRE 25" at bounding box center [731, 332] width 190 height 12
select select "47552"
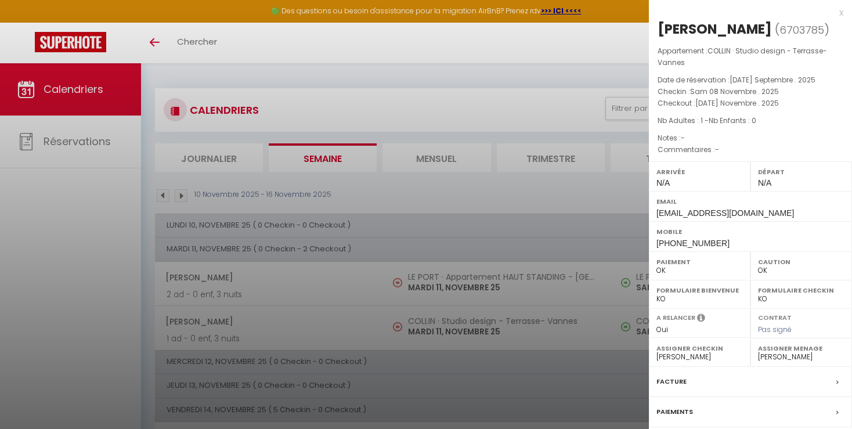
click at [631, 387] on div at bounding box center [426, 214] width 852 height 429
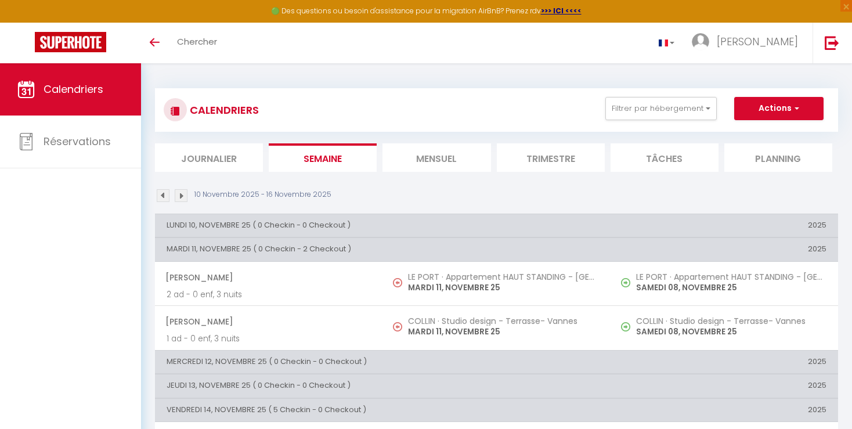
click at [185, 196] on img at bounding box center [181, 195] width 13 height 13
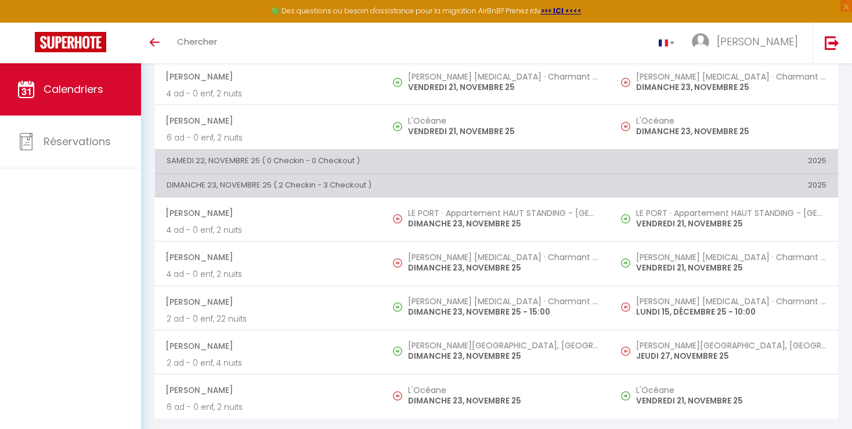
scroll to position [317, 0]
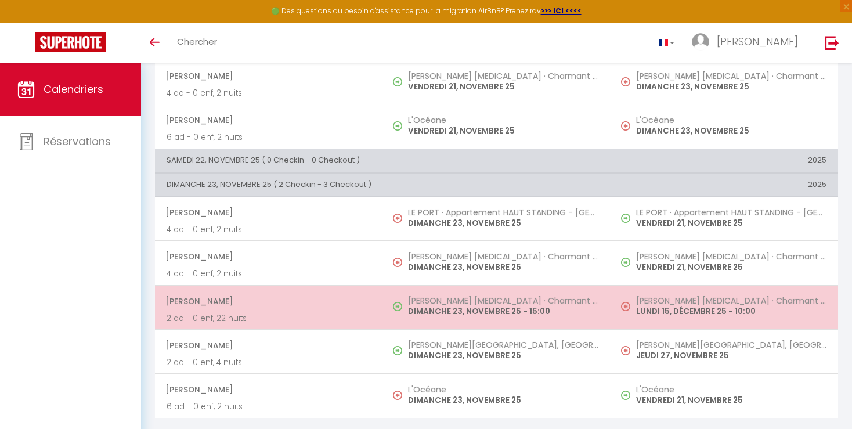
click at [775, 298] on h5 "[PERSON_NAME] [MEDICAL_DATA] · Charmant 3 pièces- [GEOGRAPHIC_DATA] avec parking" at bounding box center [731, 300] width 190 height 9
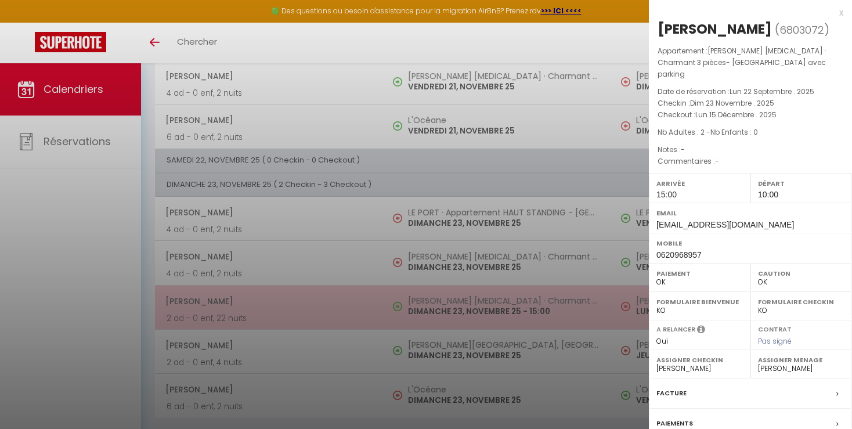
select select "KO"
select select "23660"
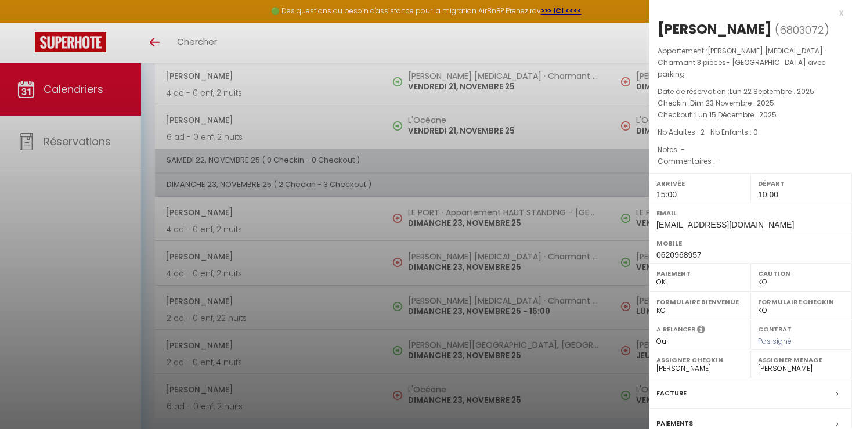
click at [551, 168] on div at bounding box center [426, 214] width 852 height 429
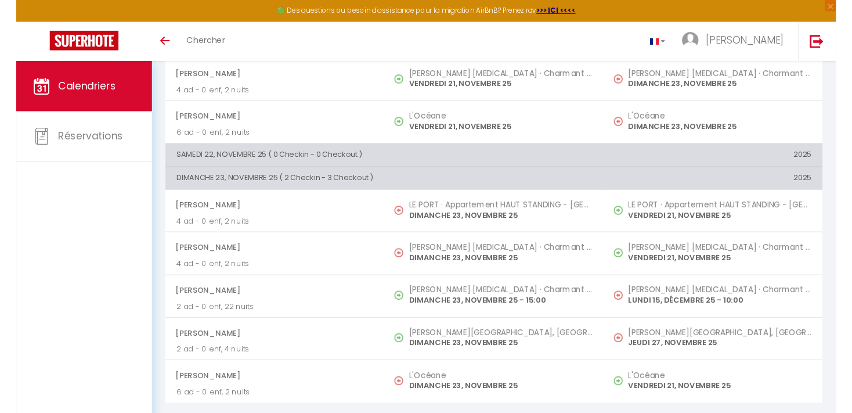
scroll to position [0, 0]
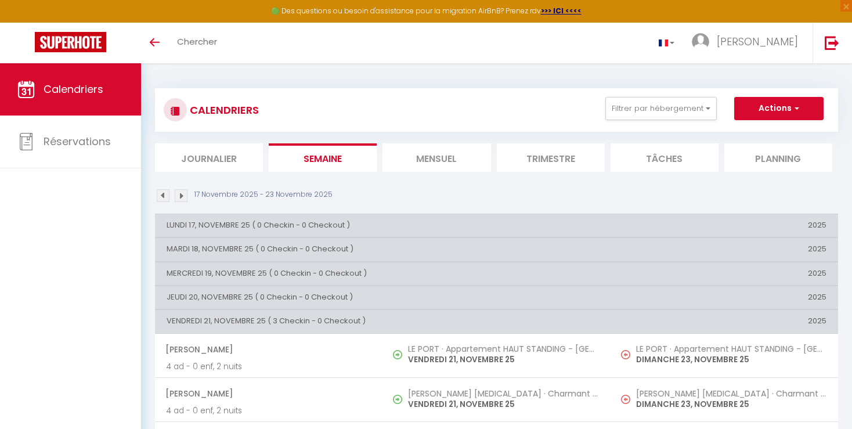
click at [178, 192] on img at bounding box center [181, 195] width 13 height 13
